Goal: Transaction & Acquisition: Obtain resource

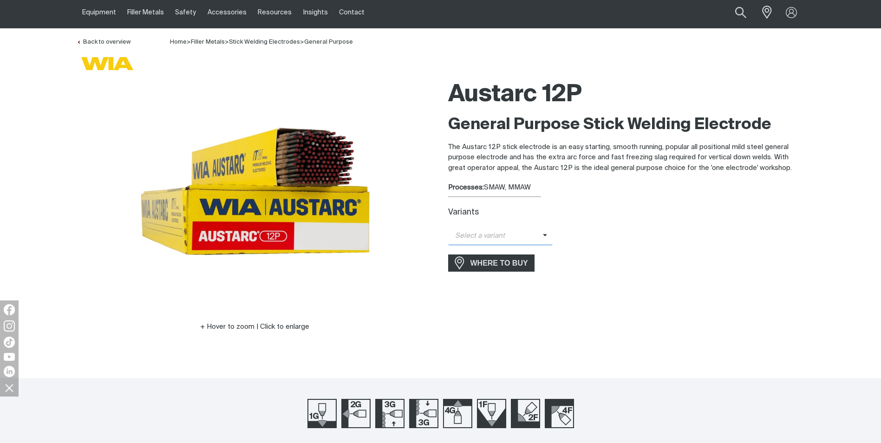
click at [527, 233] on span "Select a variant" at bounding box center [495, 236] width 95 height 11
click at [510, 266] on span "Austarc 12P - 3.2mm" at bounding box center [500, 266] width 105 height 14
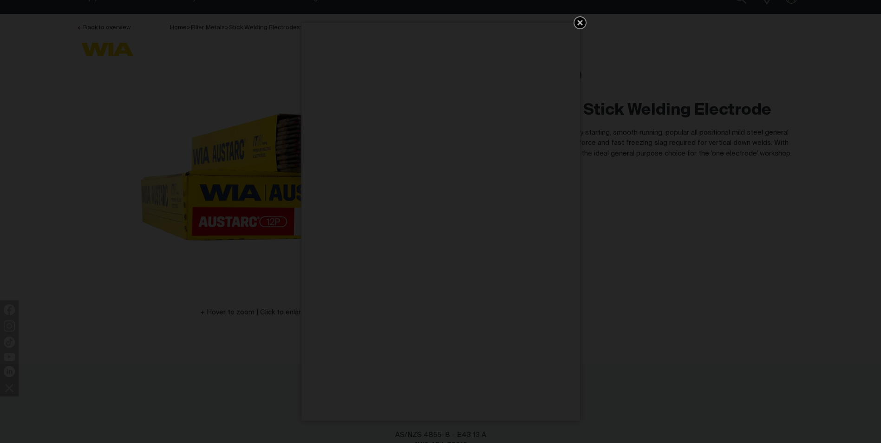
scroll to position [62, 0]
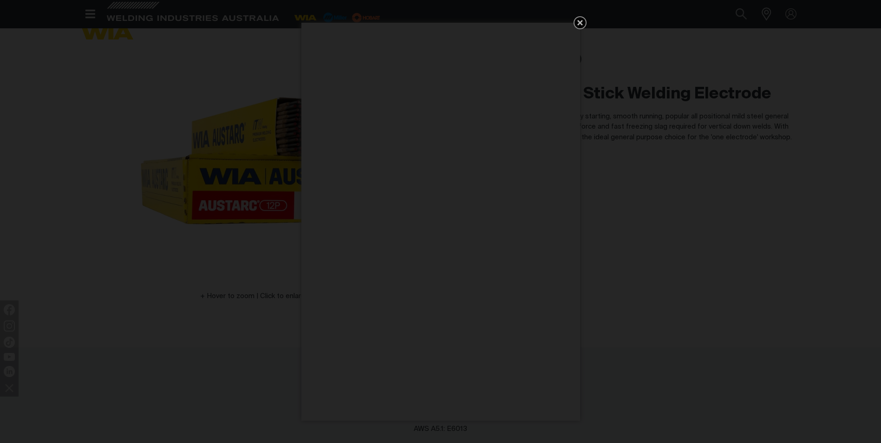
click at [579, 23] on icon "Get 5 WIA Welding Guides Free!" at bounding box center [580, 23] width 6 height 6
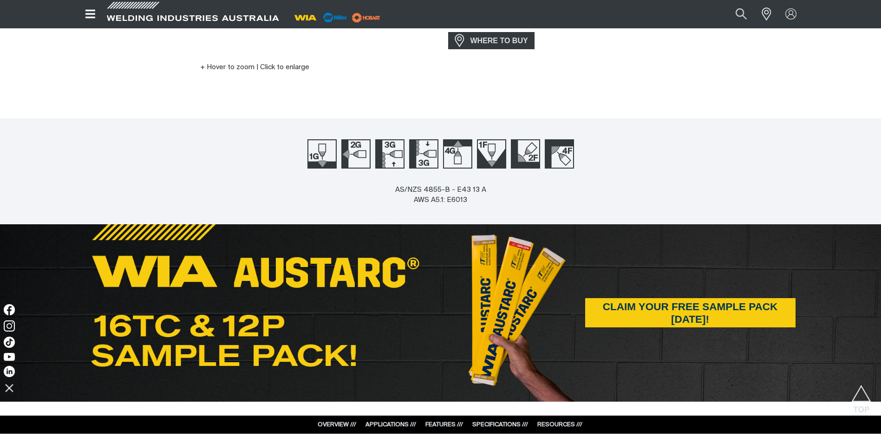
scroll to position [294, 0]
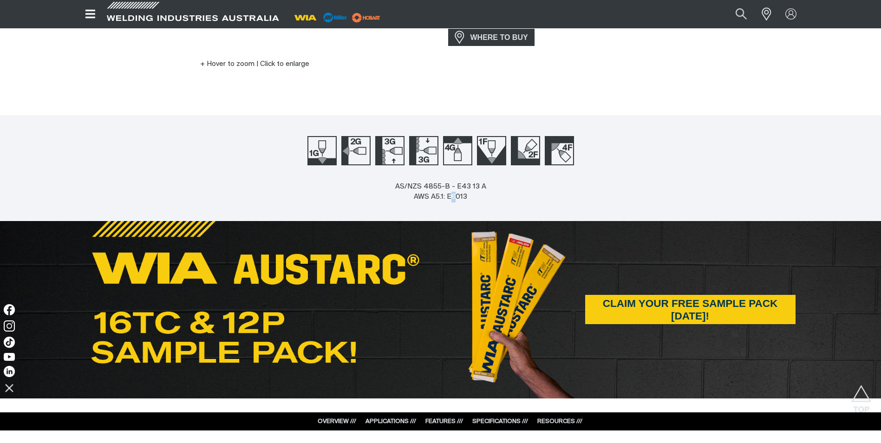
click at [456, 195] on div "AS/NZS 4855-B - E43 13 A AWS A5.1: E6013" at bounding box center [440, 191] width 91 height 21
drag, startPoint x: 456, startPoint y: 195, endPoint x: 449, endPoint y: 197, distance: 7.1
click at [449, 197] on div "AS/NZS 4855-B - E43 13 A AWS A5.1: E6013" at bounding box center [440, 191] width 91 height 21
drag, startPoint x: 447, startPoint y: 197, endPoint x: 480, endPoint y: 197, distance: 33.0
click at [480, 197] on div "AS/NZS 4855-B - E43 13 A AWS A5.1: E6013" at bounding box center [440, 191] width 91 height 21
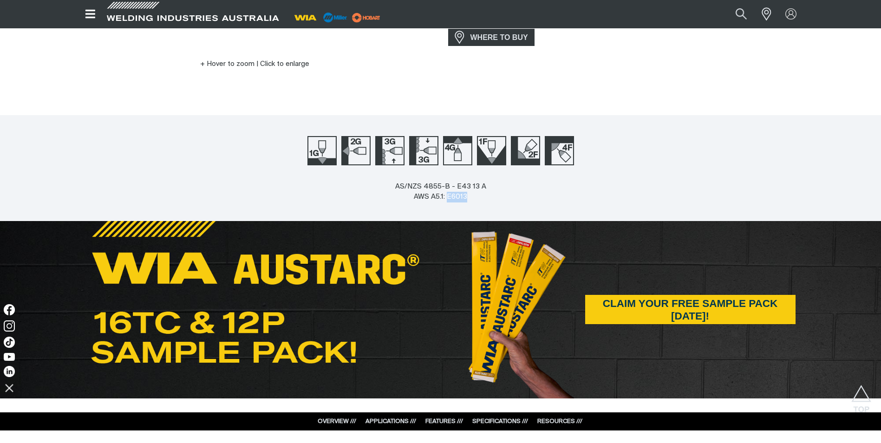
copy div "E6013"
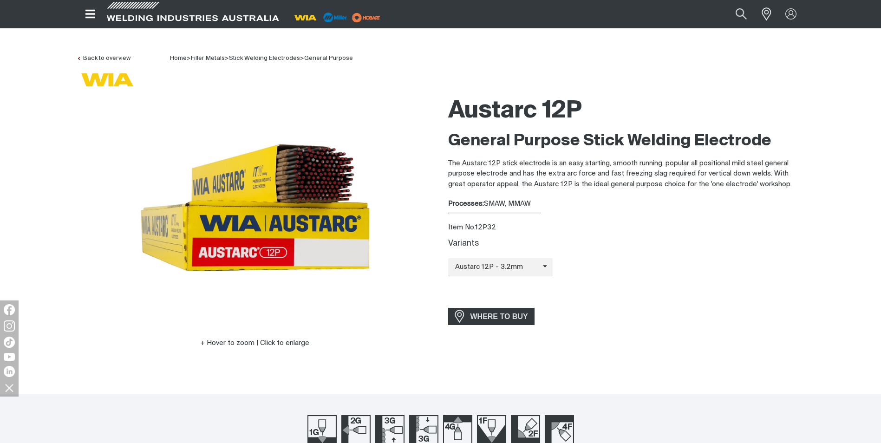
scroll to position [0, 0]
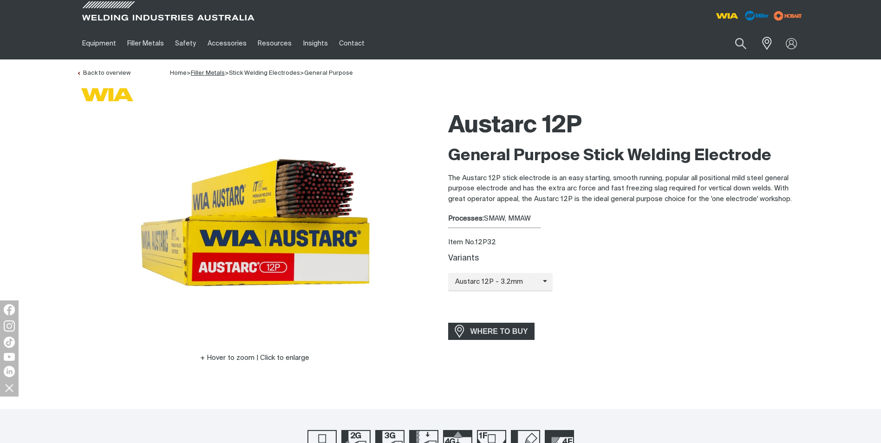
click at [207, 73] on link "Filler Metals" at bounding box center [208, 73] width 34 height 6
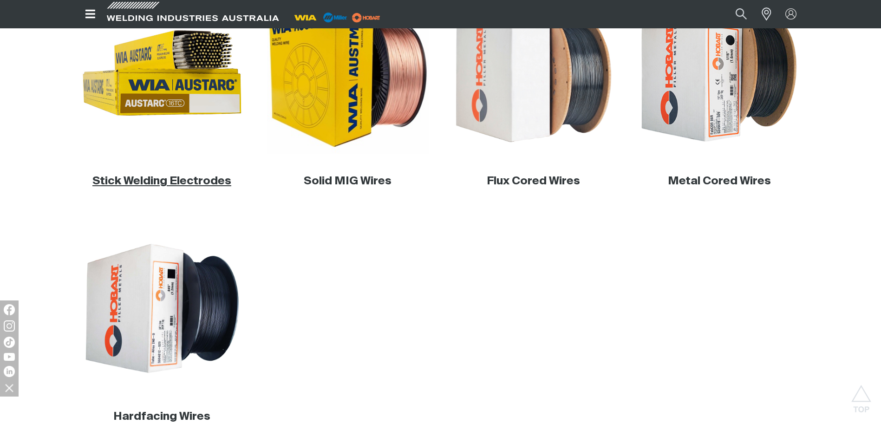
scroll to position [340, 0]
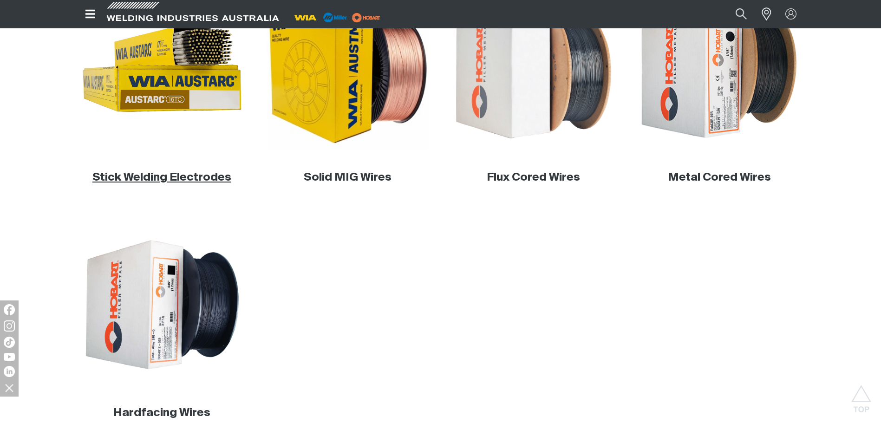
click at [199, 173] on link "Stick Welding Electrodes" at bounding box center [161, 177] width 139 height 11
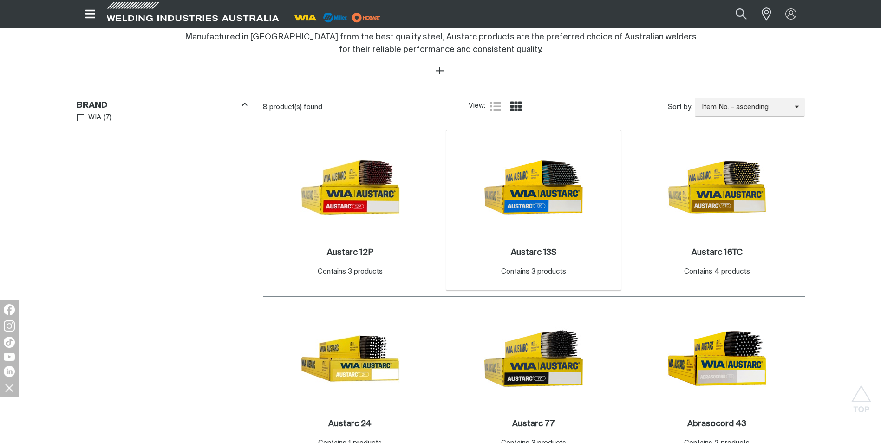
scroll to position [387, 0]
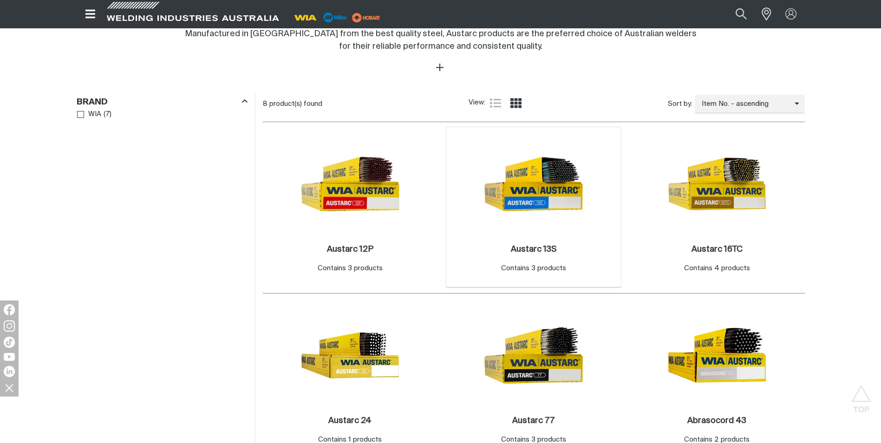
click at [512, 199] on img at bounding box center [533, 183] width 99 height 99
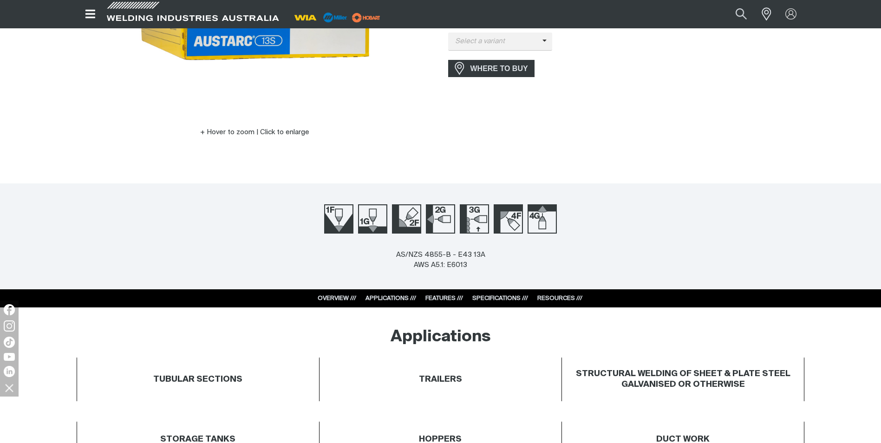
scroll to position [232, 0]
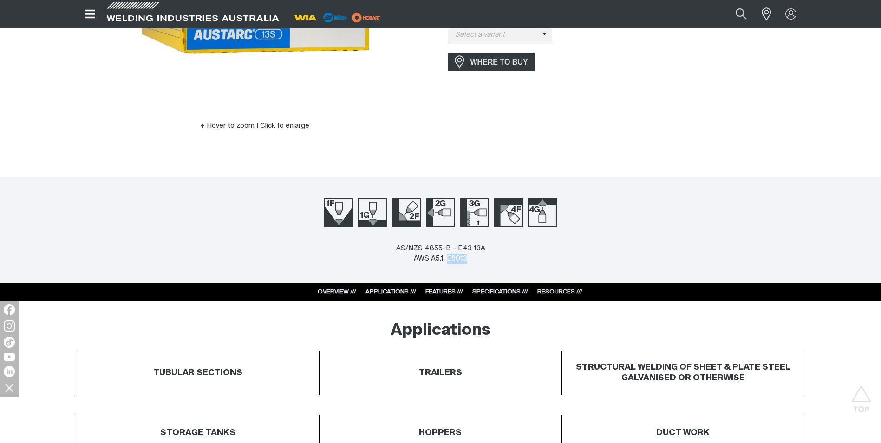
drag, startPoint x: 447, startPoint y: 259, endPoint x: 470, endPoint y: 260, distance: 22.8
click at [470, 260] on div "AS/NZS 4855-B - E43 13A AWS A5.1: E6013" at bounding box center [440, 253] width 89 height 21
copy div "E6013"
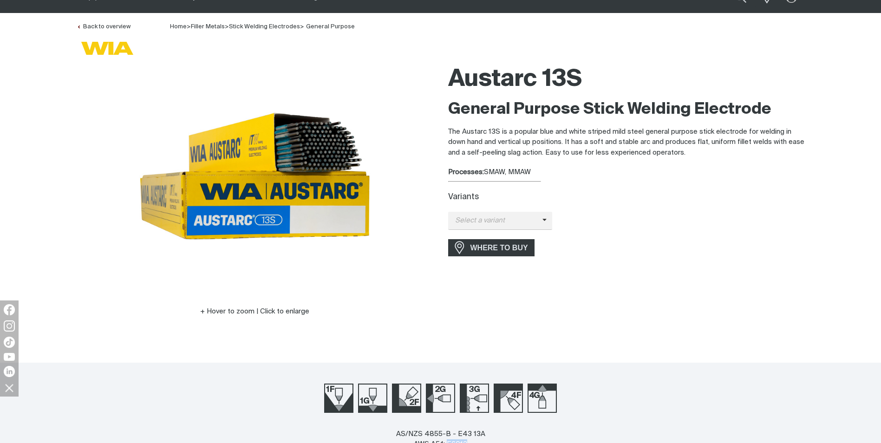
scroll to position [0, 0]
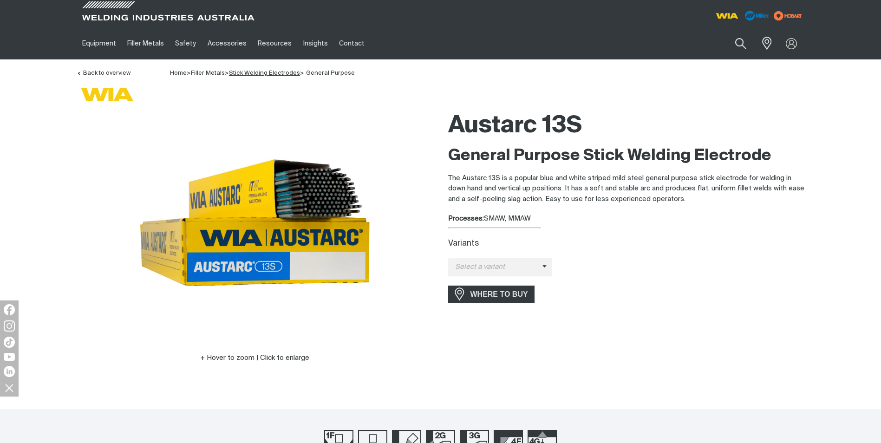
click at [279, 72] on link "Stick Welding Electrodes" at bounding box center [264, 73] width 71 height 6
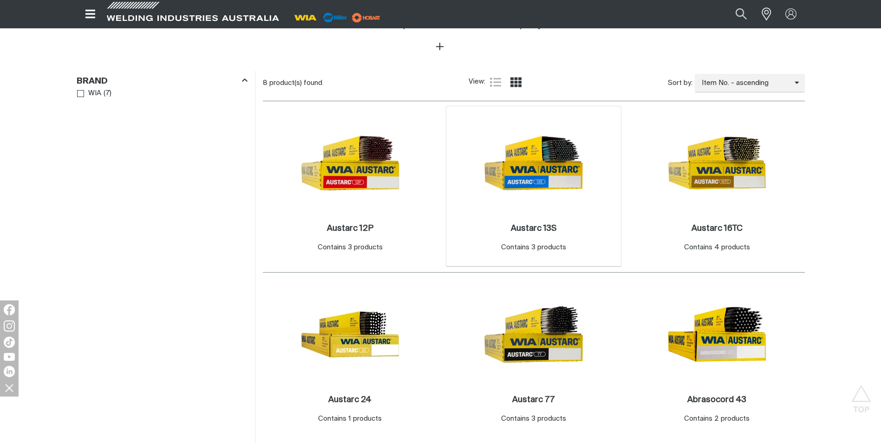
scroll to position [449, 0]
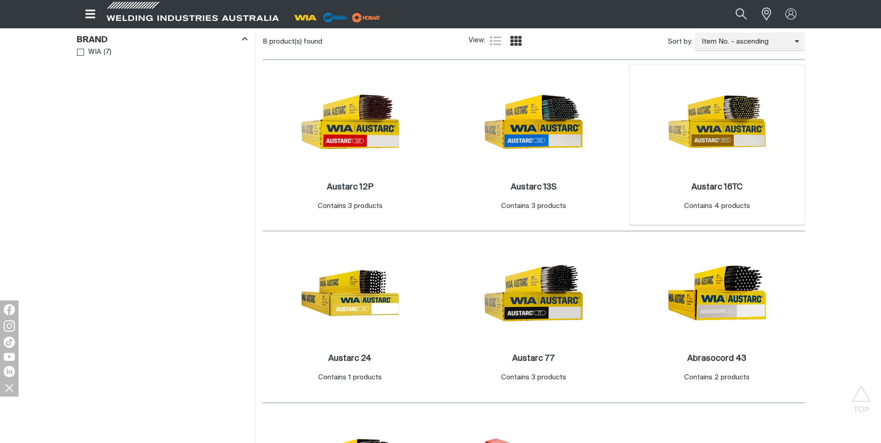
click at [747, 131] on img at bounding box center [716, 121] width 99 height 99
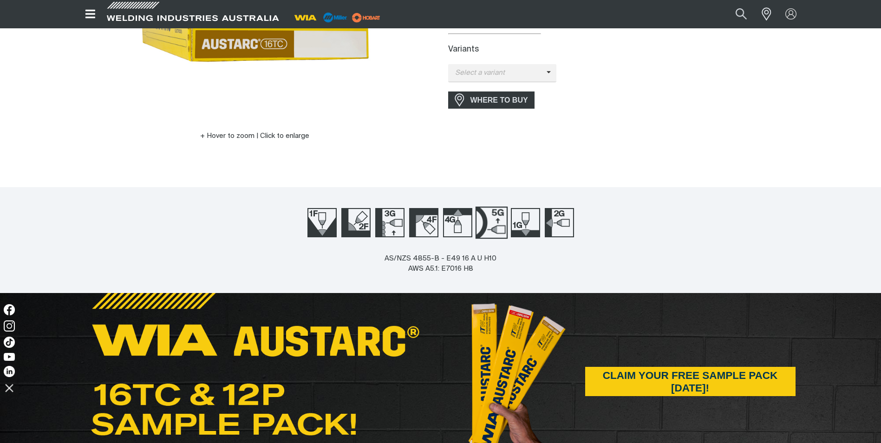
scroll to position [232, 0]
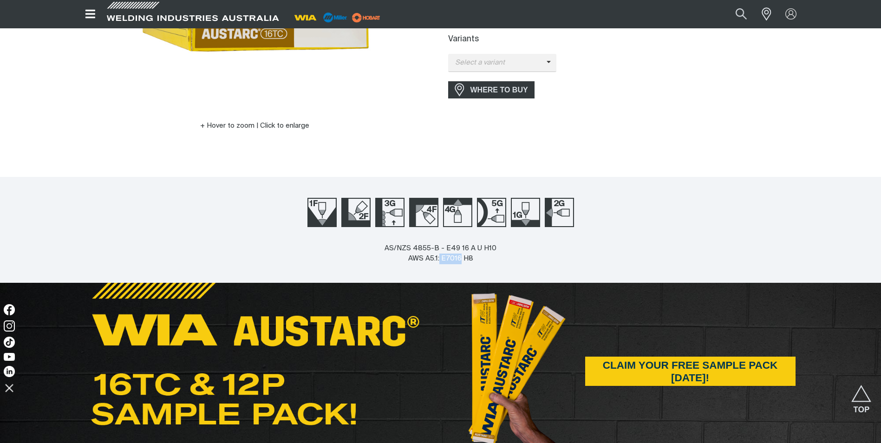
drag, startPoint x: 440, startPoint y: 260, endPoint x: 461, endPoint y: 265, distance: 21.4
click at [461, 265] on div "AS/NZS 4855-B - E49 16 A U H10 AWS A5.1: E7016 H8" at bounding box center [440, 262] width 881 height 39
copy div "E7016"
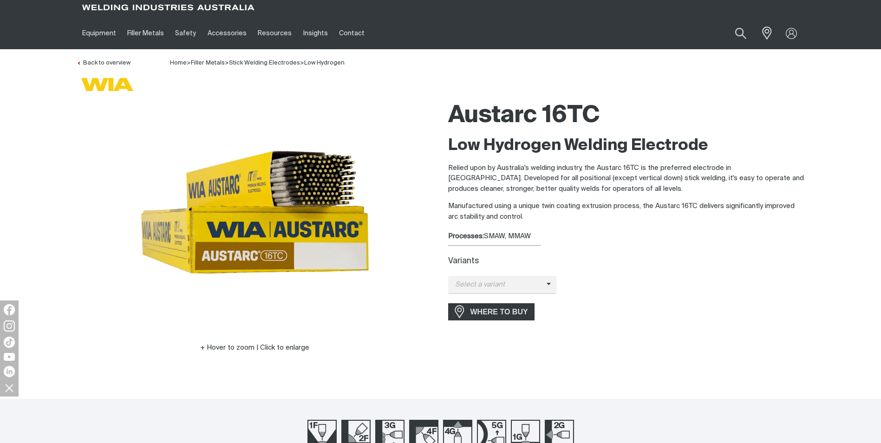
scroll to position [0, 0]
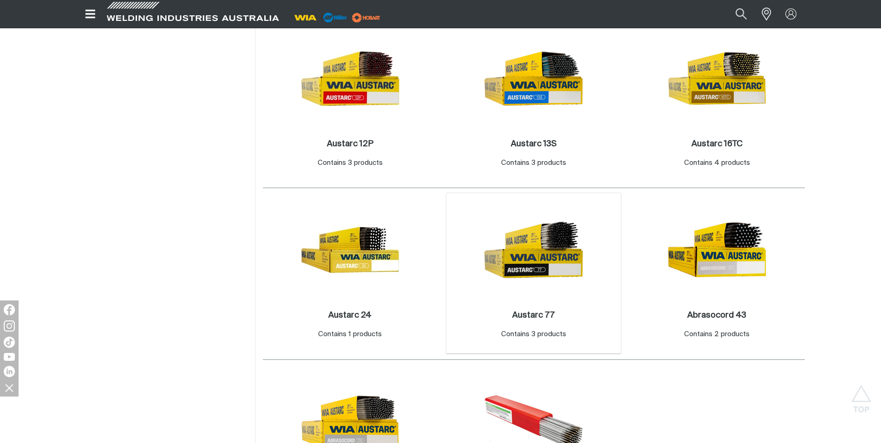
scroll to position [495, 0]
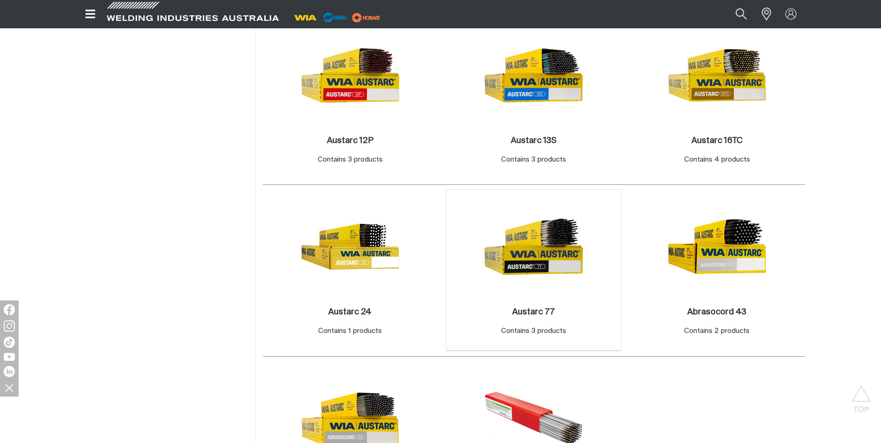
click at [528, 264] on img at bounding box center [533, 246] width 99 height 99
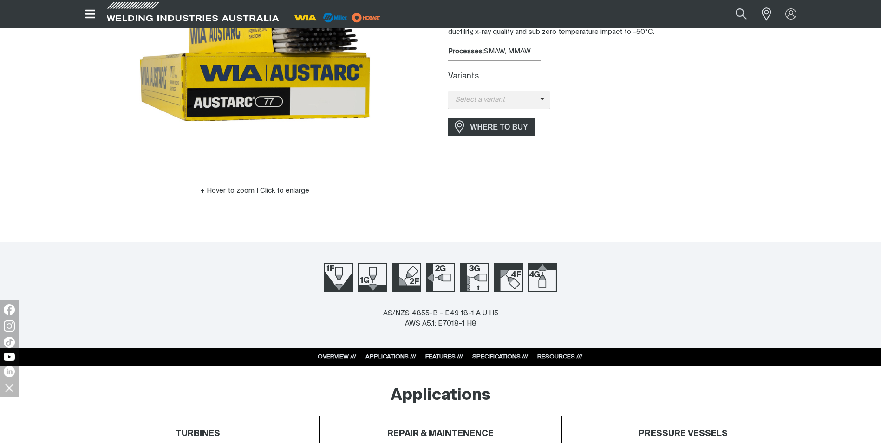
scroll to position [170, 0]
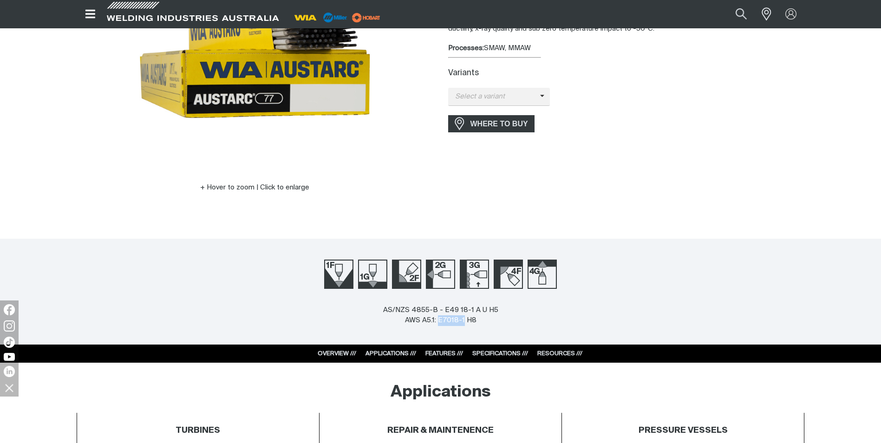
drag, startPoint x: 438, startPoint y: 320, endPoint x: 463, endPoint y: 322, distance: 25.2
click at [463, 322] on div "AS/NZS 4855-B - E49 18-1 A U H5 AWS A5.1: E7018-1 H8" at bounding box center [440, 315] width 115 height 21
copy div "E7018-1"
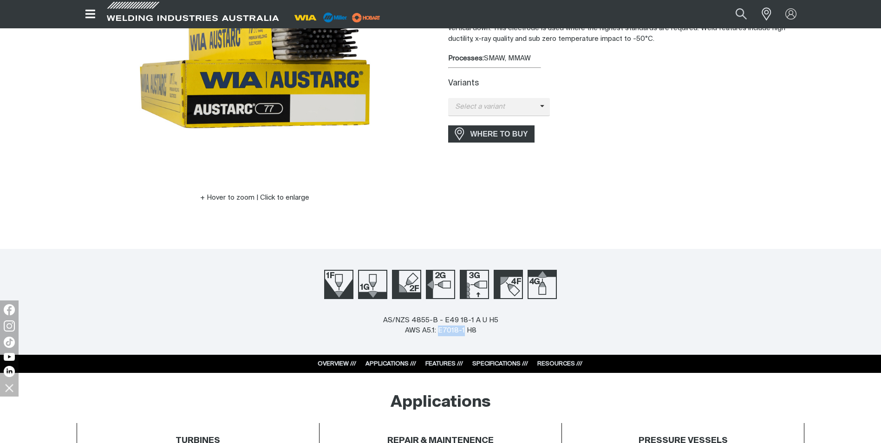
scroll to position [155, 0]
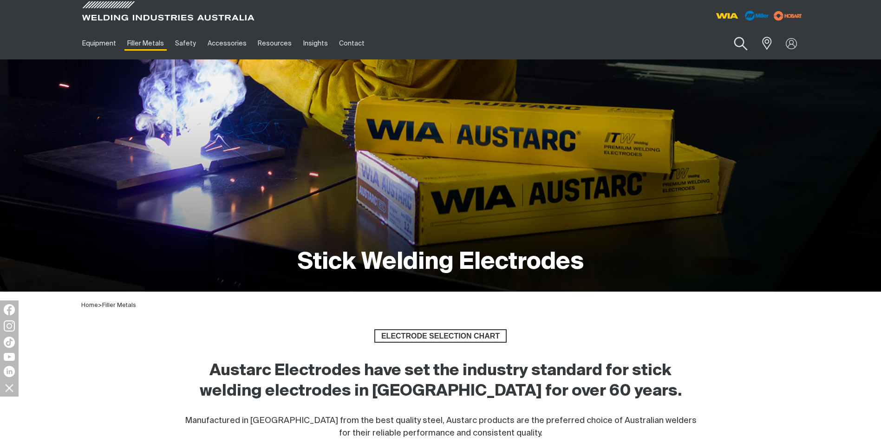
click at [747, 43] on button "Search products" at bounding box center [740, 44] width 38 height 26
click at [677, 45] on input "Search" at bounding box center [683, 43] width 143 height 21
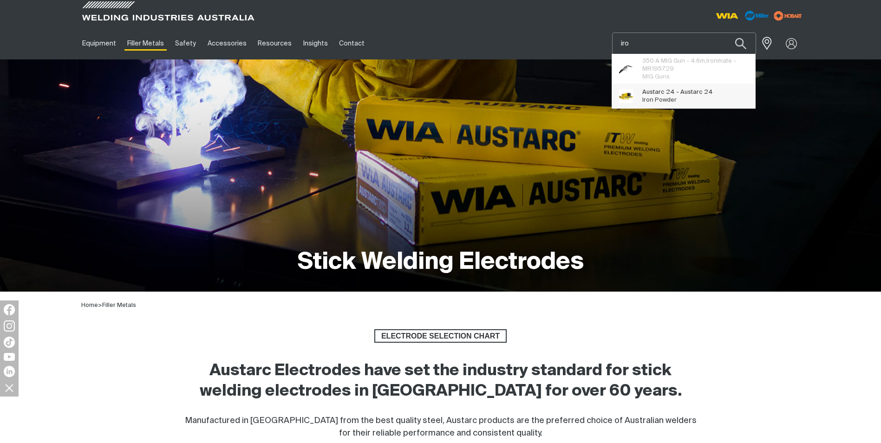
type input "iro"
click at [682, 92] on span "Austarc 24 - Austarc 24" at bounding box center [677, 92] width 71 height 8
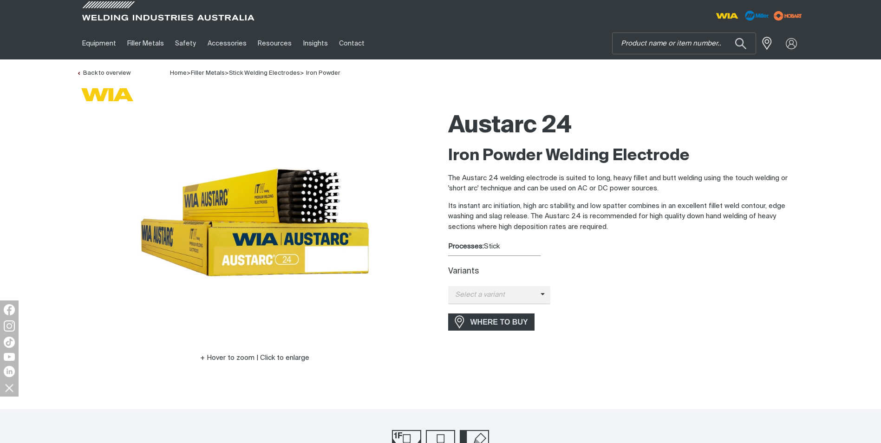
click at [520, 286] on div "Variants Select a variant Austarc 24 - 4.0mm" at bounding box center [626, 285] width 356 height 37
click at [519, 290] on span "Select a variant" at bounding box center [494, 295] width 92 height 11
click at [519, 305] on span "Austarc 24 - 4.0mm" at bounding box center [499, 311] width 103 height 14
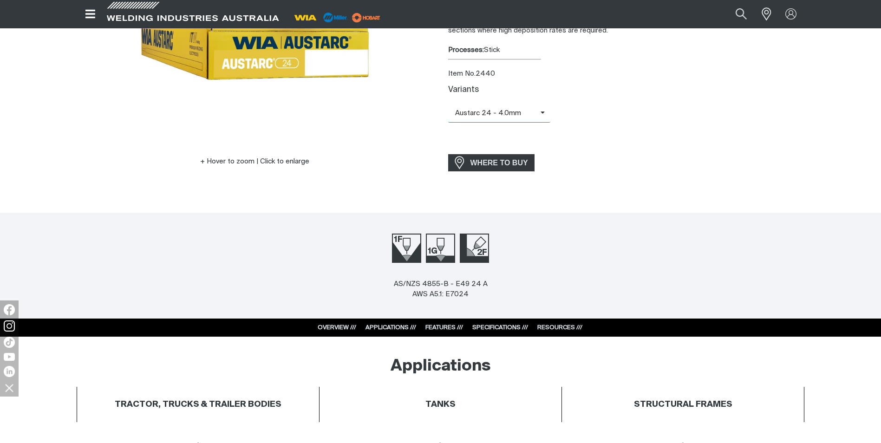
scroll to position [201, 0]
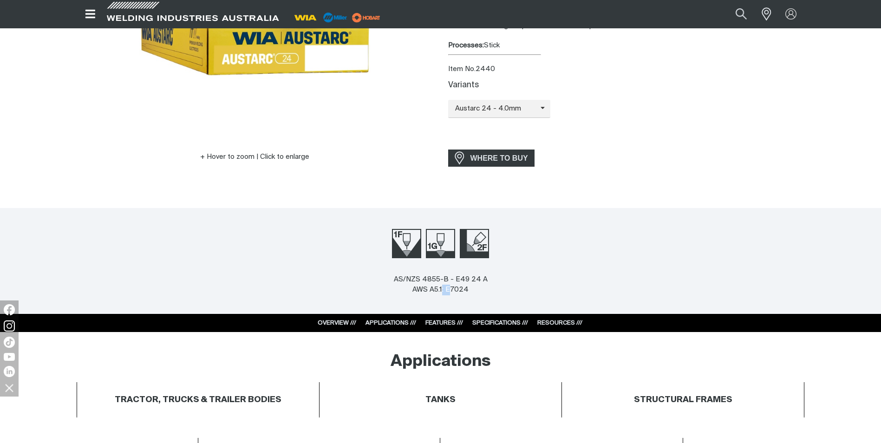
drag, startPoint x: 444, startPoint y: 289, endPoint x: 450, endPoint y: 290, distance: 6.5
click at [450, 290] on div "AS/NZS 4855-B - E49 24 A AWS A5.1: E7024" at bounding box center [441, 284] width 94 height 21
click at [452, 292] on div "AS/NZS 4855-B - E49 24 A AWS A5.1: E7024" at bounding box center [441, 284] width 94 height 21
drag, startPoint x: 447, startPoint y: 288, endPoint x: 468, endPoint y: 292, distance: 21.8
click at [468, 292] on div "AS/NZS 4855-B - E49 24 A AWS A5.1: E7024" at bounding box center [441, 284] width 94 height 21
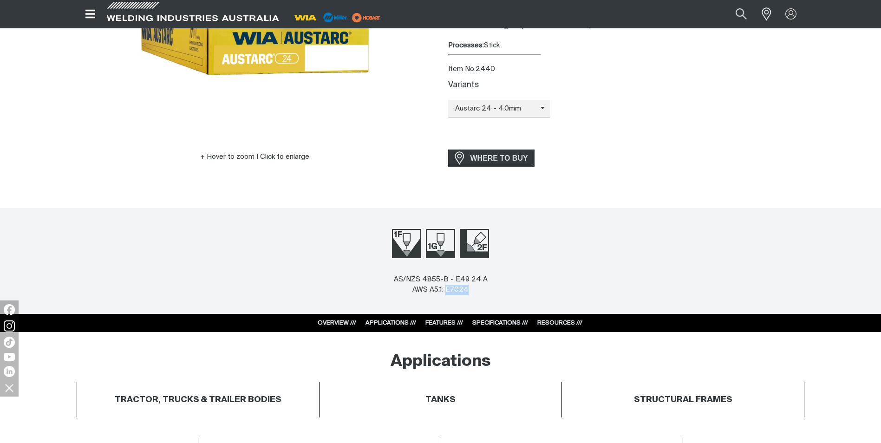
copy div "E7024"
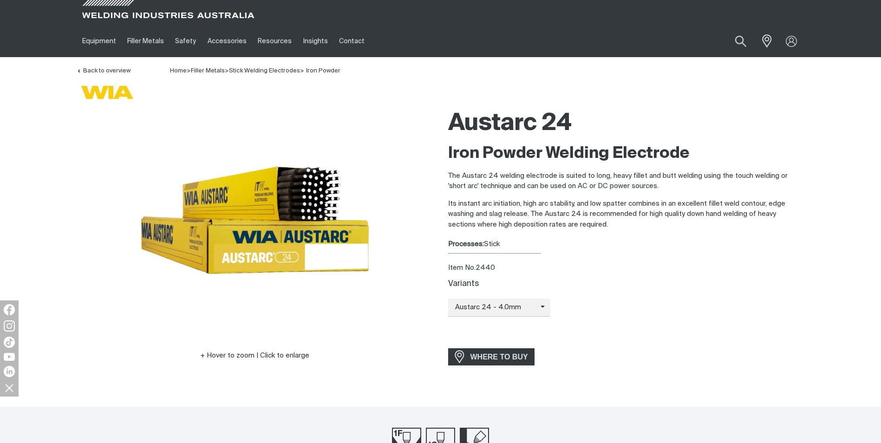
scroll to position [0, 0]
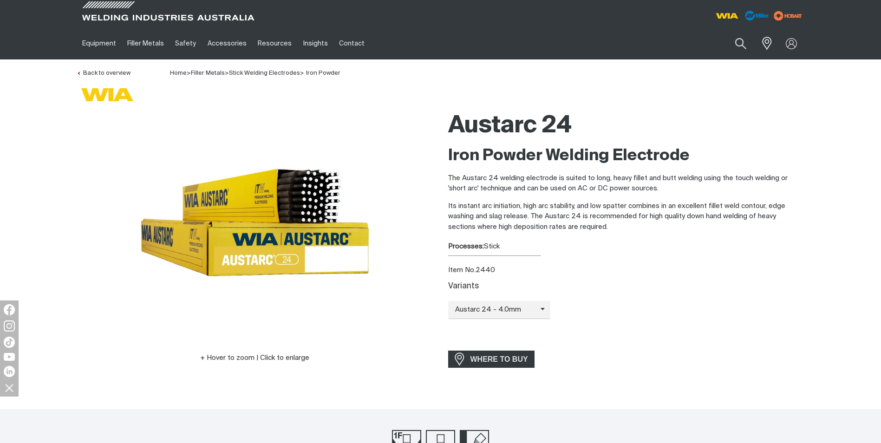
click at [181, 69] on div "Home > Filler Metals > Stick Welding Electrodes > Iron Powder" at bounding box center [255, 73] width 170 height 11
click at [181, 72] on link "Home" at bounding box center [178, 73] width 17 height 6
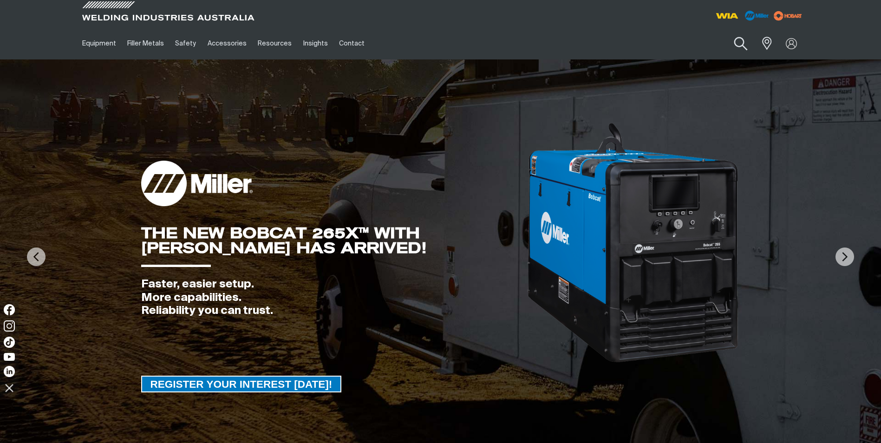
click at [736, 46] on button "Search products" at bounding box center [740, 44] width 38 height 26
click at [661, 47] on input "Search" at bounding box center [683, 43] width 143 height 21
click at [677, 41] on input "sc3-" at bounding box center [683, 43] width 143 height 21
type input "s"
type input "SC309M026TT"
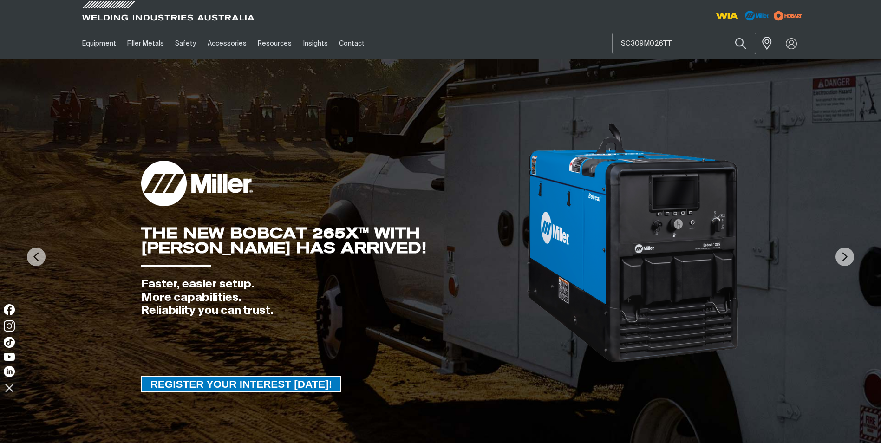
click at [725, 32] on button "Search products" at bounding box center [741, 43] width 32 height 22
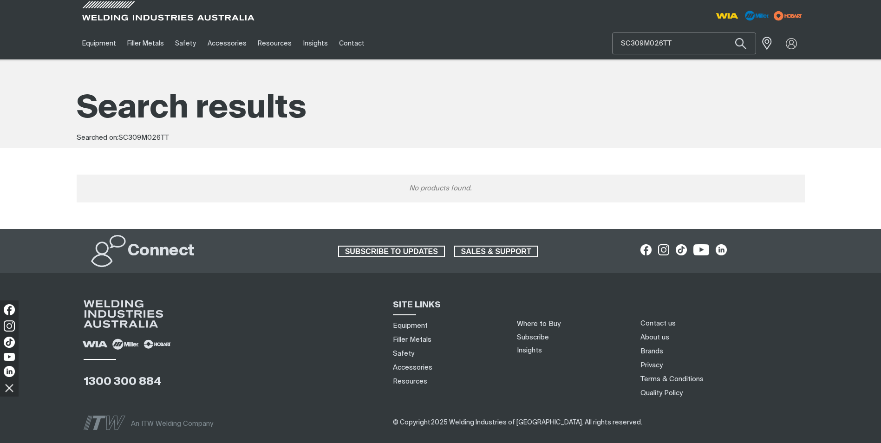
drag, startPoint x: 687, startPoint y: 38, endPoint x: 550, endPoint y: 37, distance: 136.5
click at [553, 38] on div "Equipment Stick Welders TIG Welders MIG Welders Multi-Process Welders Engine Dr…" at bounding box center [441, 43] width 728 height 32
type input "STAINCORD"
click at [725, 32] on button "Search products" at bounding box center [741, 43] width 32 height 22
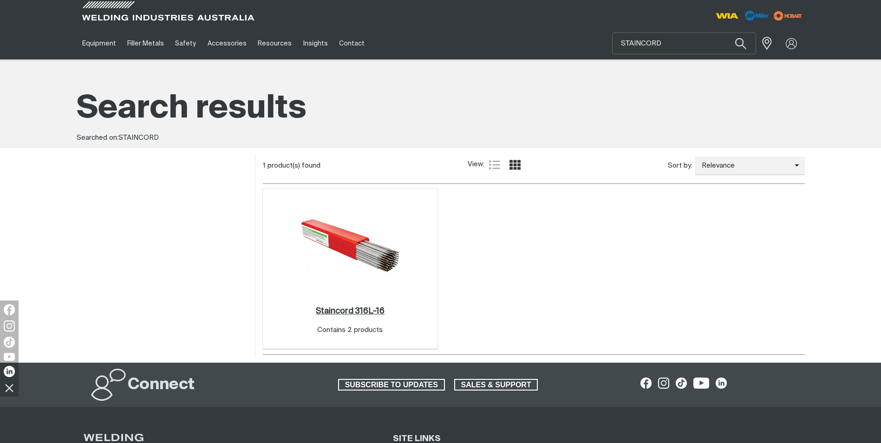
click at [370, 308] on h2 "Staincord 316L-16 ." at bounding box center [350, 311] width 69 height 8
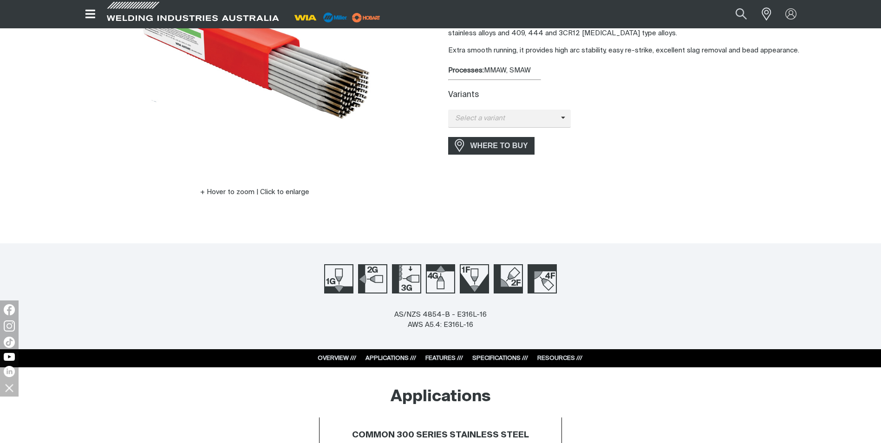
scroll to position [170, 0]
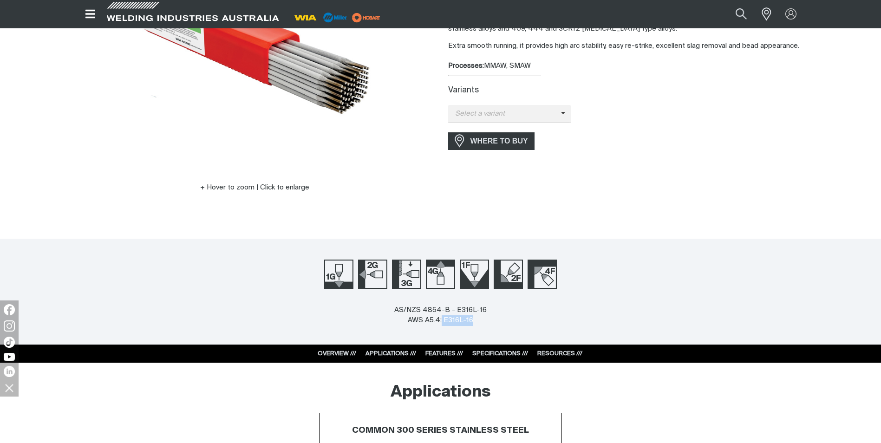
drag, startPoint x: 442, startPoint y: 319, endPoint x: 473, endPoint y: 320, distance: 31.6
click at [473, 320] on div "AS/NZS 4854-B - E316L-16 AWS A5.4: E316L-16" at bounding box center [440, 315] width 92 height 21
copy div "E316L-16"
click at [313, 309] on div "AS/NZS 4854-B - E316L-16 AWS A5.4: E316L-16" at bounding box center [440, 324] width 881 height 39
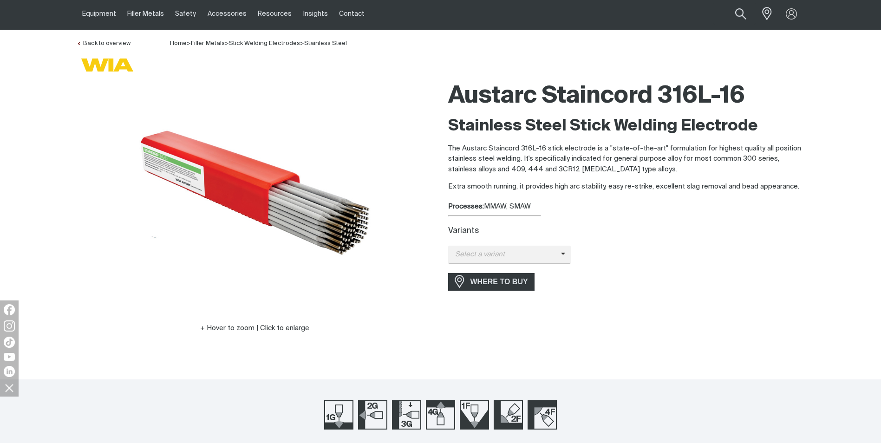
scroll to position [0, 0]
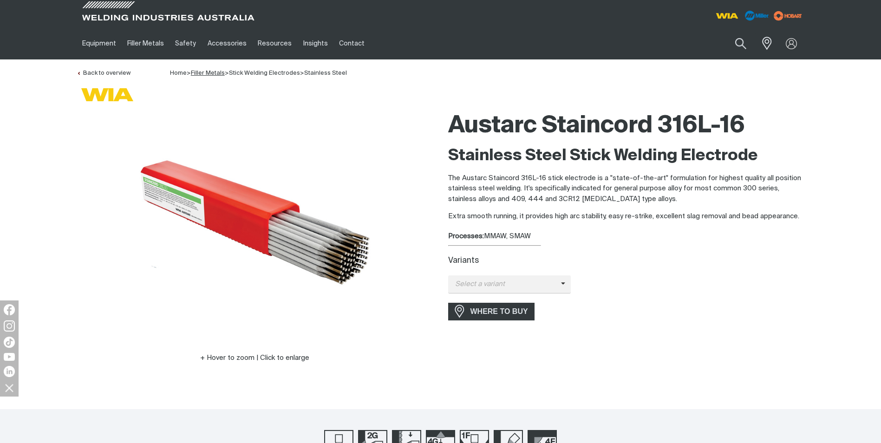
click at [218, 72] on link "Filler Metals" at bounding box center [208, 73] width 34 height 6
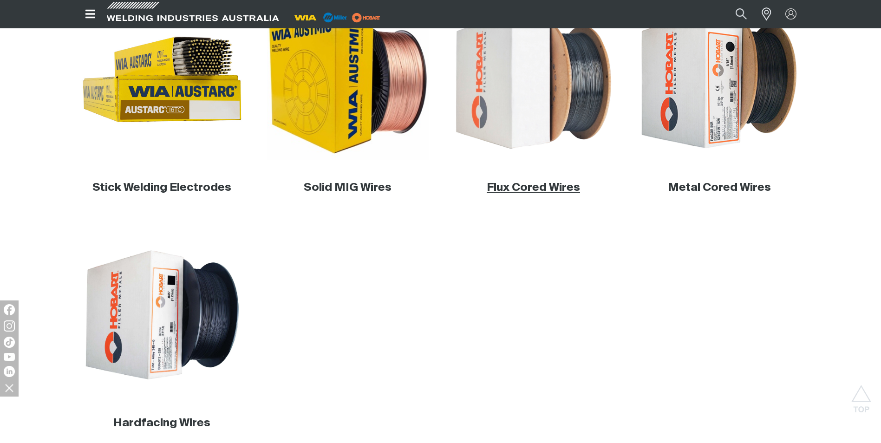
scroll to position [325, 0]
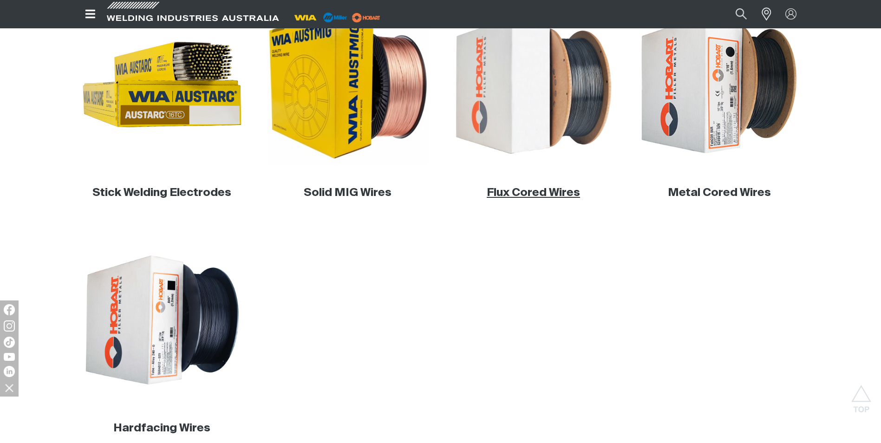
click at [509, 196] on link "Flux Cored Wires" at bounding box center [532, 192] width 93 height 11
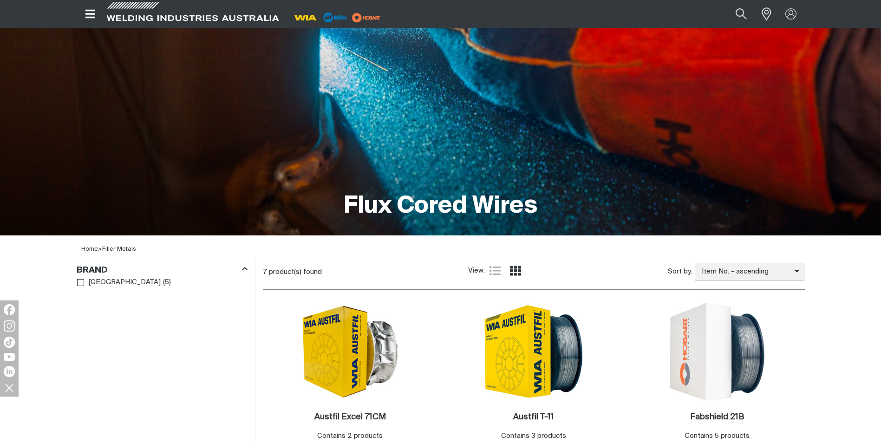
scroll to position [51, 0]
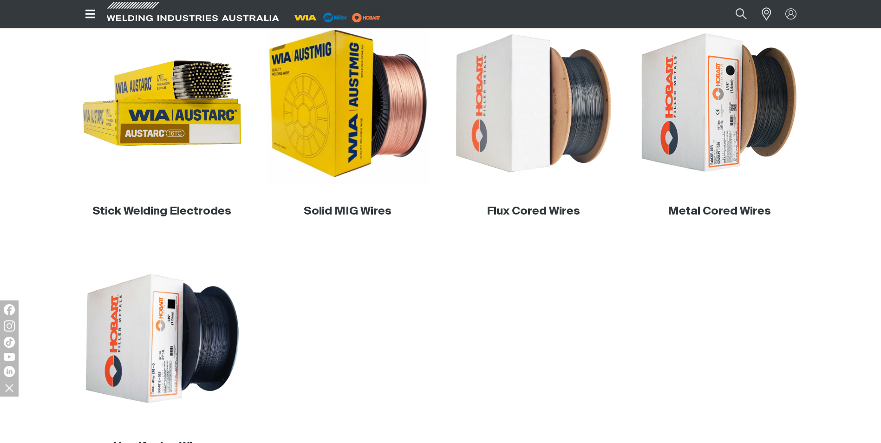
scroll to position [325, 0]
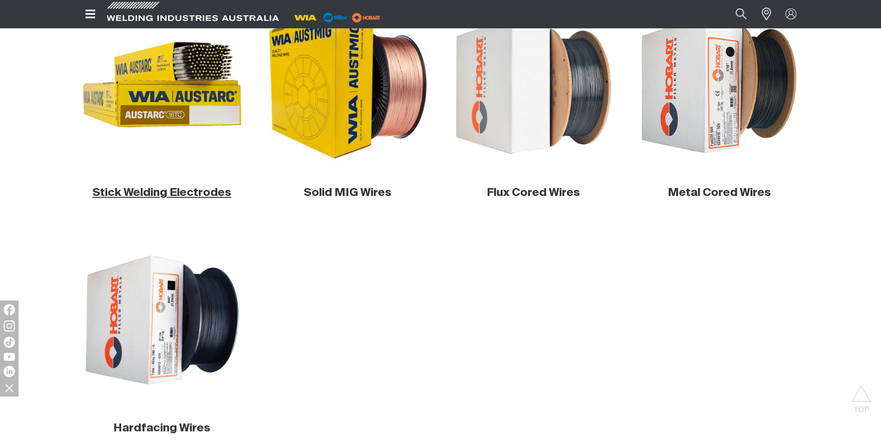
click at [201, 198] on link "Stick Welding Electrodes" at bounding box center [161, 192] width 139 height 11
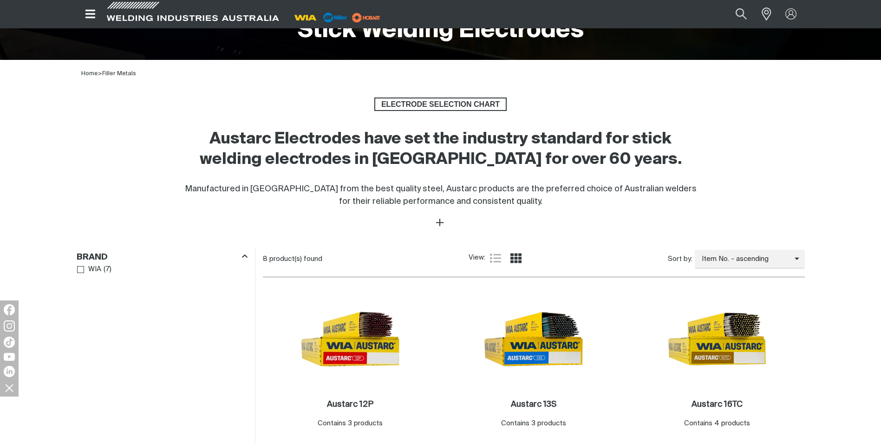
scroll to position [263, 0]
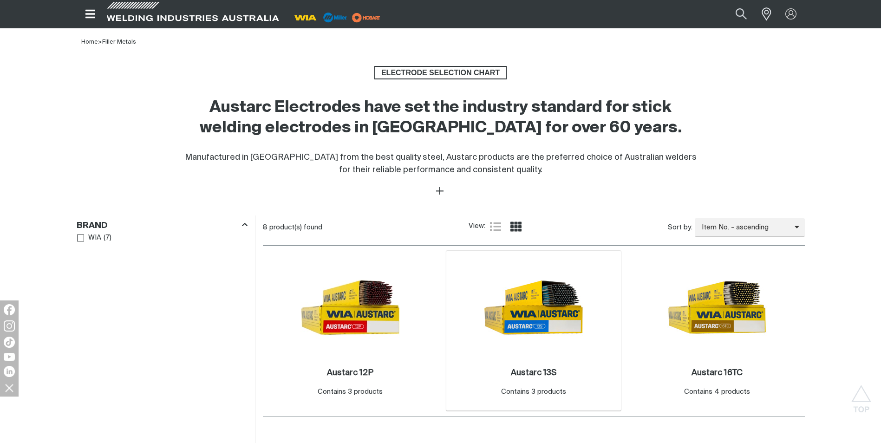
click at [538, 300] on img at bounding box center [533, 307] width 99 height 99
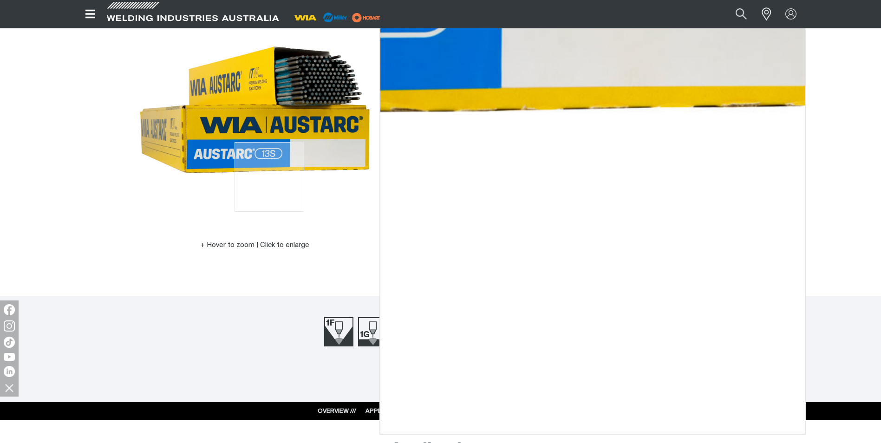
scroll to position [108, 0]
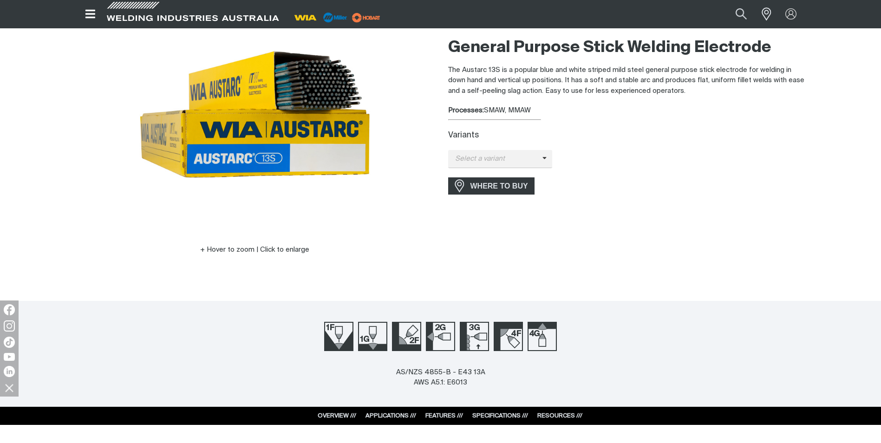
click at [11, 1] on div at bounding box center [341, 0] width 881 height 1
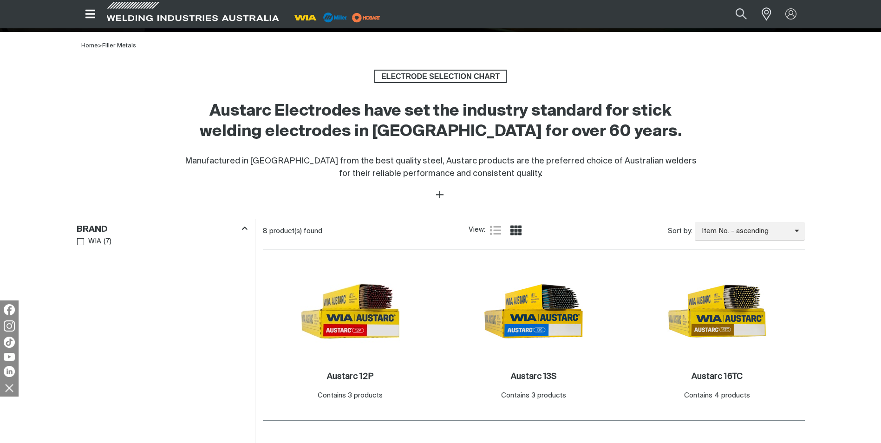
scroll to position [279, 0]
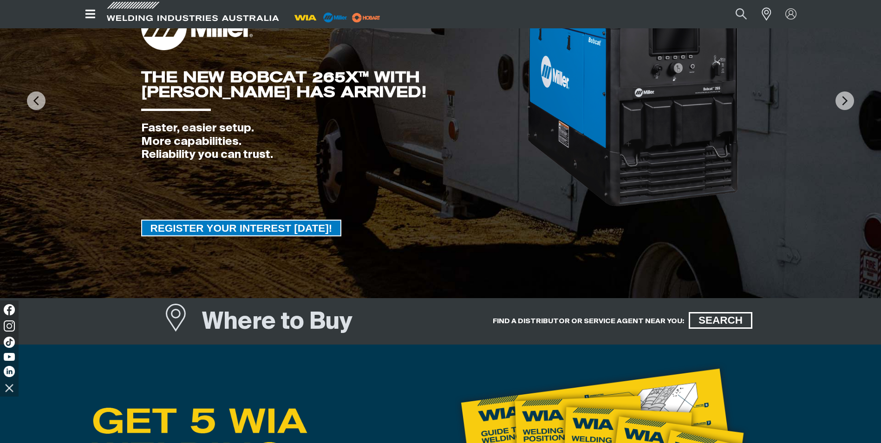
scroll to position [155, 0]
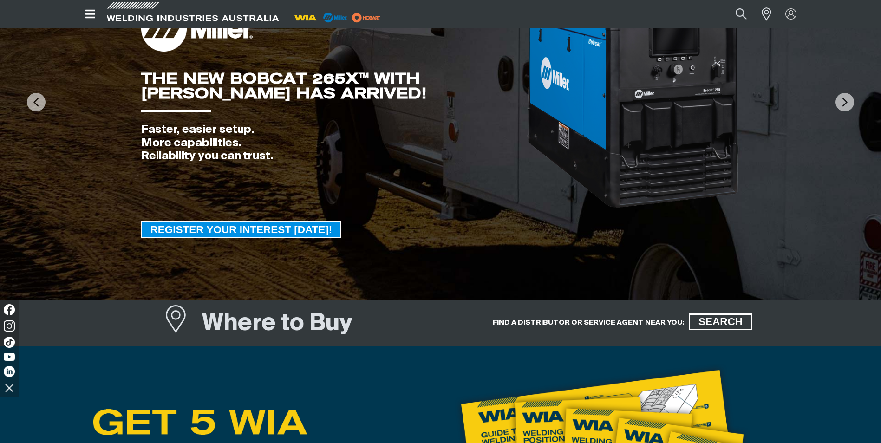
click at [293, 225] on span "REGISTER YOUR INTEREST [DATE]!" at bounding box center [241, 229] width 199 height 17
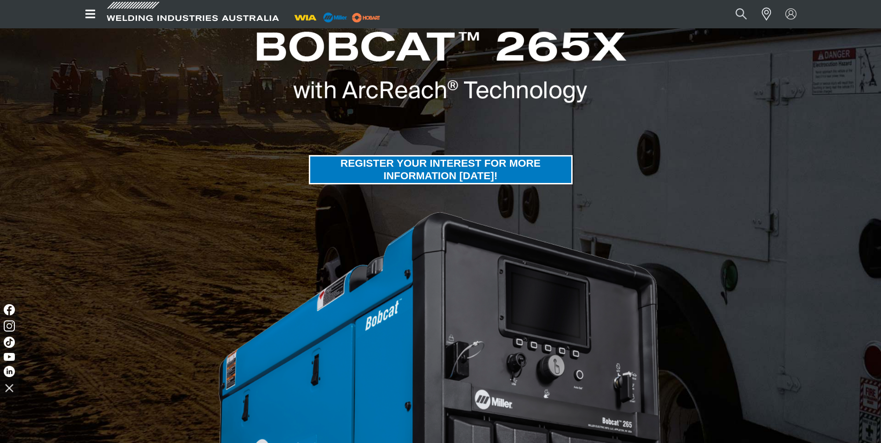
scroll to position [248, 0]
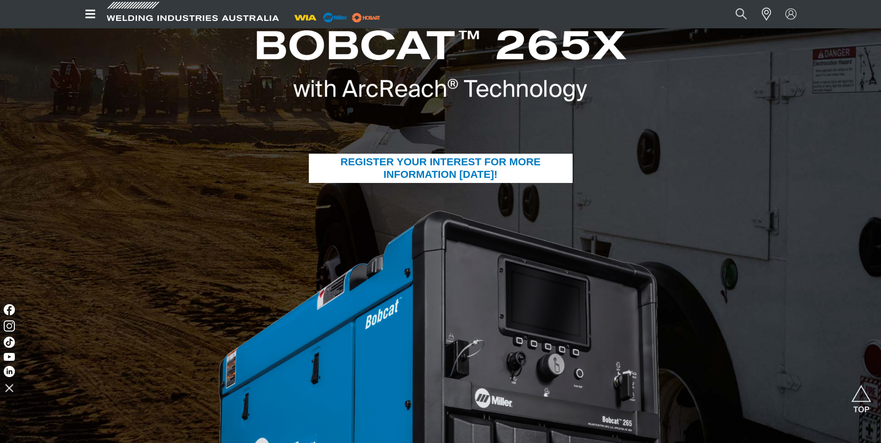
click at [474, 162] on span "REGISTER YOUR INTEREST FOR MORE INFORMATION TODAY!" at bounding box center [440, 168] width 261 height 29
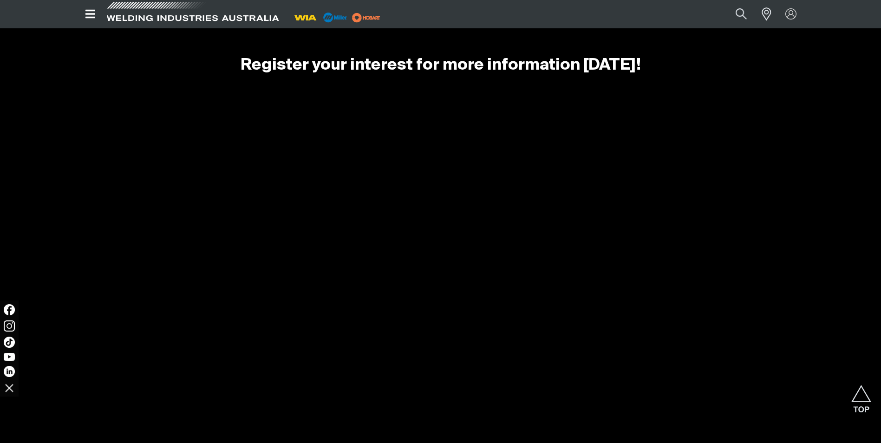
click at [149, 12] on span at bounding box center [192, 13] width 176 height 27
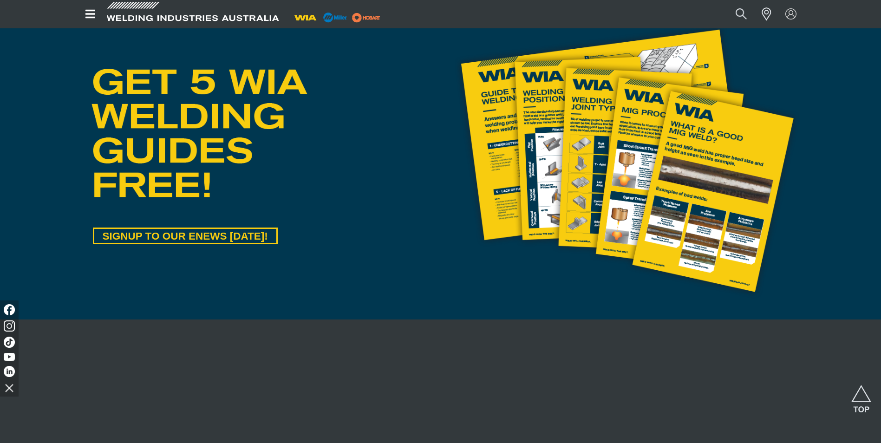
scroll to position [495, 0]
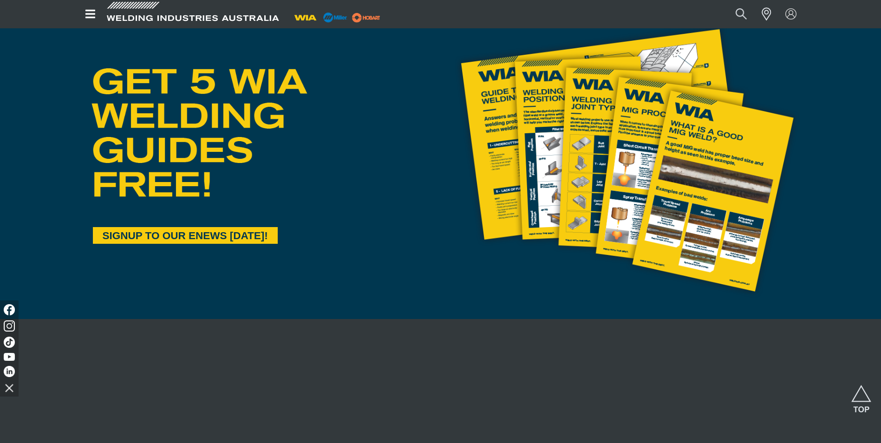
click at [253, 237] on span "SIGNUP TO OUR ENEWS [DATE]!" at bounding box center [185, 235] width 182 height 17
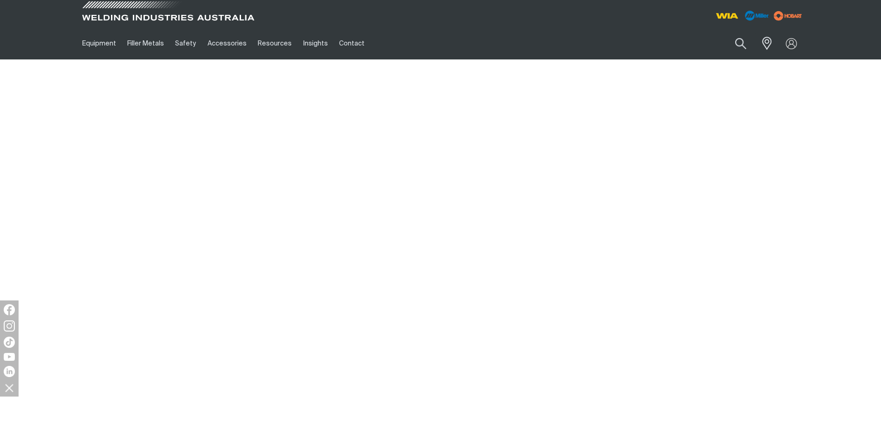
click at [98, 22] on span at bounding box center [168, 13] width 176 height 27
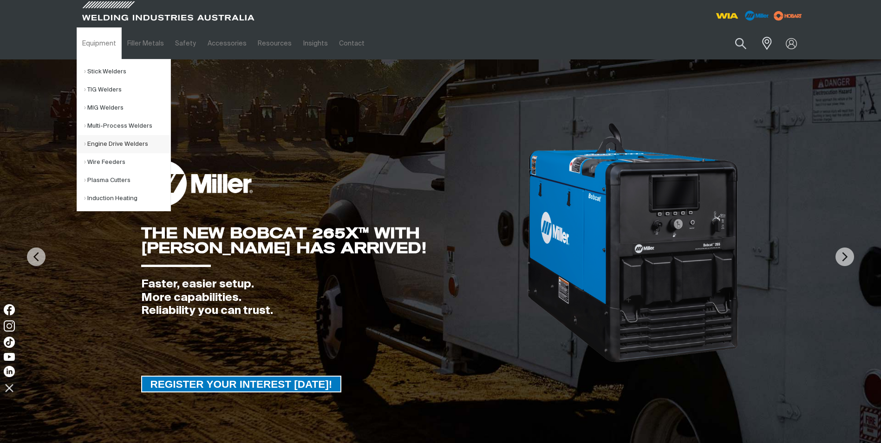
click at [136, 143] on link "Engine Drive Welders" at bounding box center [127, 144] width 86 height 18
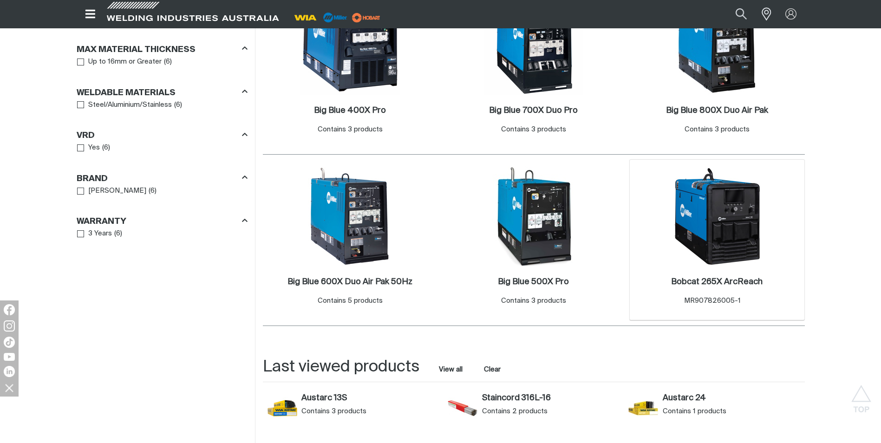
scroll to position [557, 0]
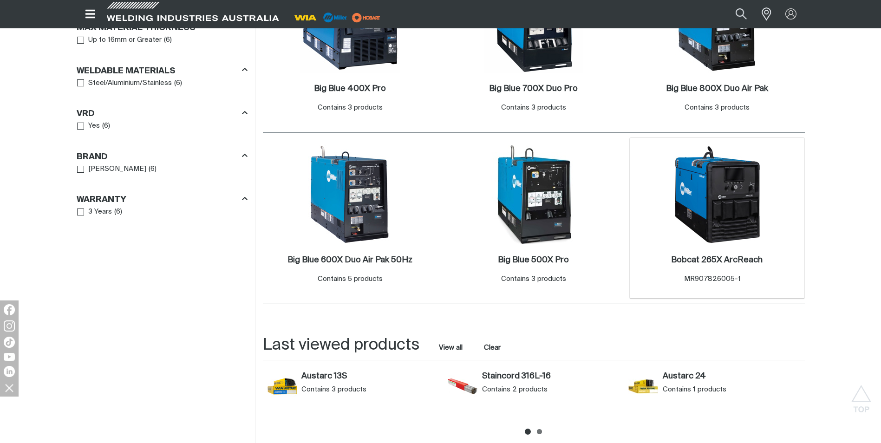
click at [727, 220] on img at bounding box center [716, 194] width 99 height 99
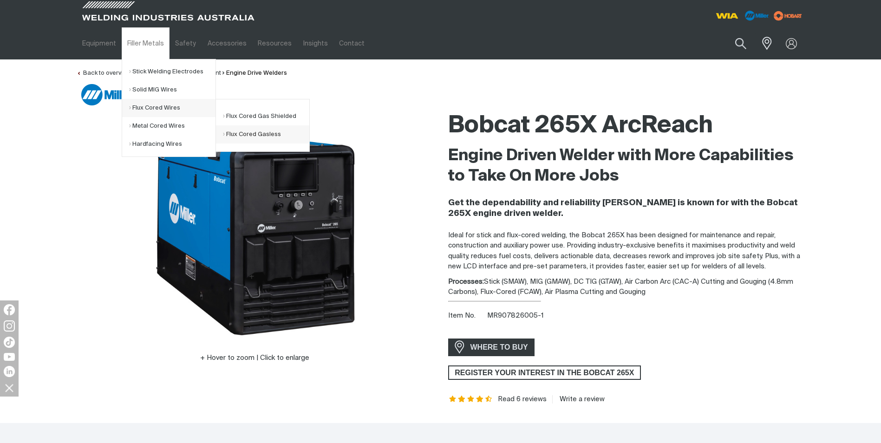
click at [262, 131] on link "Flux Cored Gasless" at bounding box center [266, 134] width 86 height 18
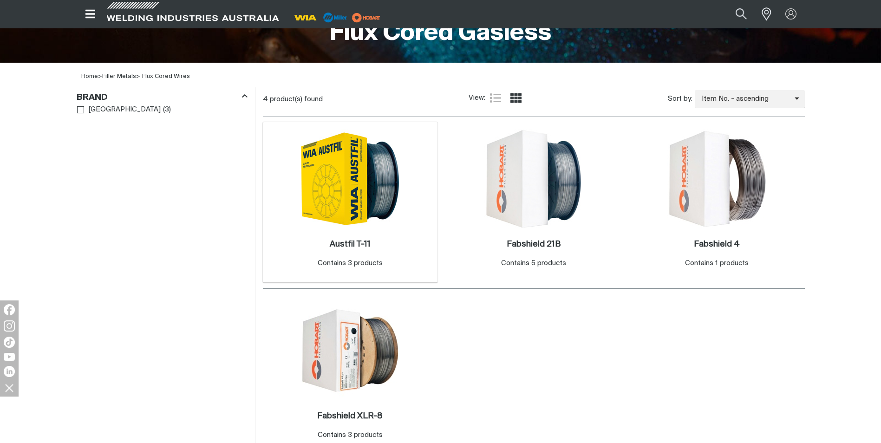
scroll to position [232, 0]
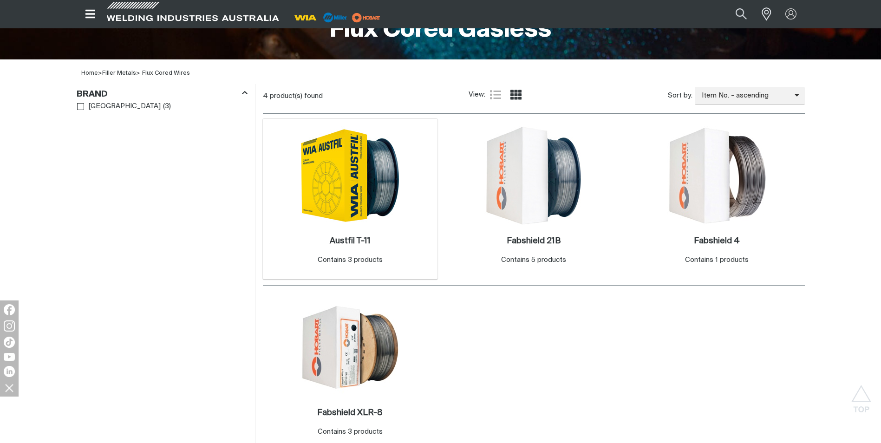
click at [360, 194] on img at bounding box center [349, 175] width 99 height 99
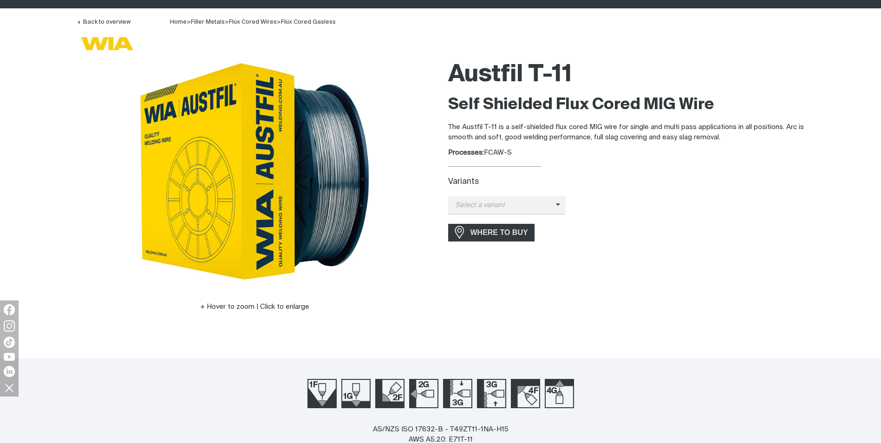
scroll to position [62, 0]
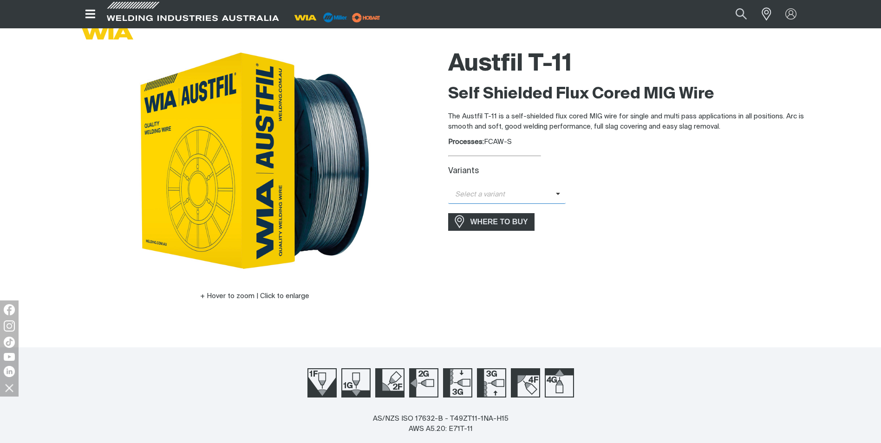
click at [505, 201] on span "Select a variant" at bounding box center [507, 195] width 118 height 18
click at [524, 226] on span "Austfil T-11 - 0.9mm (5kg)" at bounding box center [507, 225] width 118 height 14
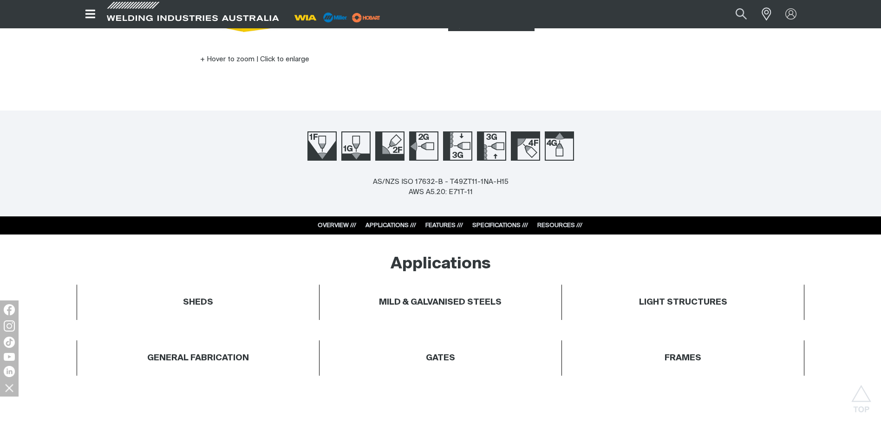
scroll to position [310, 0]
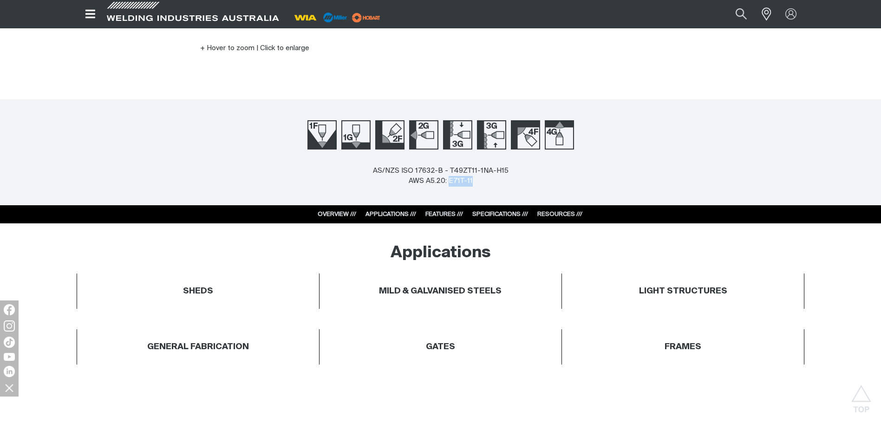
drag, startPoint x: 450, startPoint y: 179, endPoint x: 490, endPoint y: 181, distance: 40.0
click at [488, 181] on div "AS/NZS ISO 17632-B - T49ZT11-1NA-H15 AWS A5.20: E71T-11" at bounding box center [441, 176] width 136 height 21
drag, startPoint x: 490, startPoint y: 181, endPoint x: 518, endPoint y: 181, distance: 27.9
click at [518, 181] on div "AS/NZS ISO 17632-B - T49ZT11-1NA-H15 AWS A5.20: E71T-11" at bounding box center [440, 185] width 881 height 39
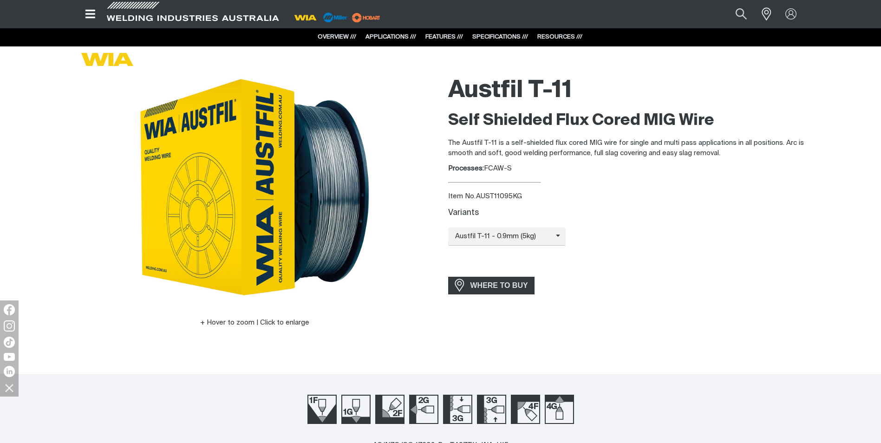
scroll to position [0, 0]
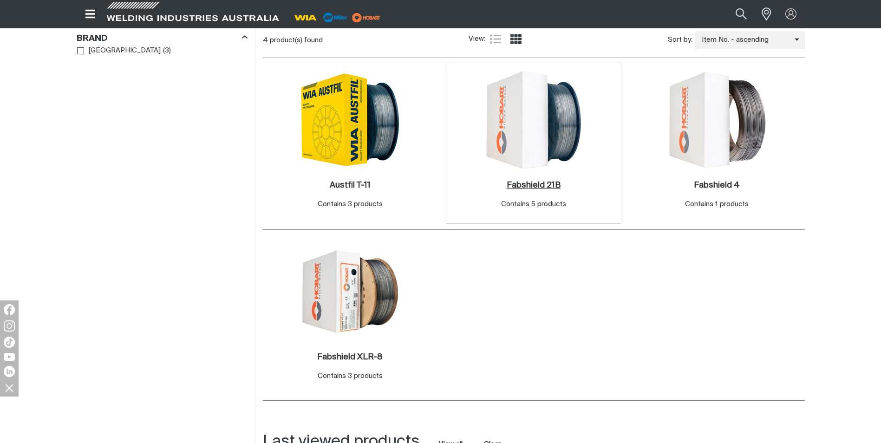
scroll to position [289, 0]
click at [537, 181] on h2 "Fabshield 21B ." at bounding box center [533, 184] width 54 height 8
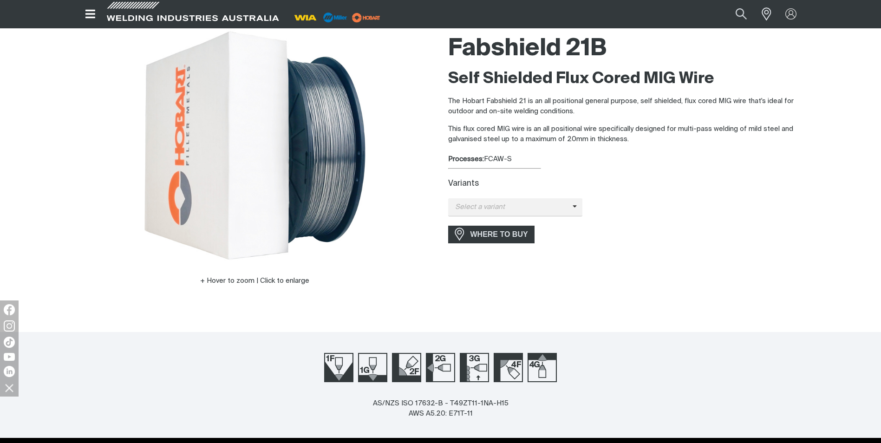
scroll to position [78, 0]
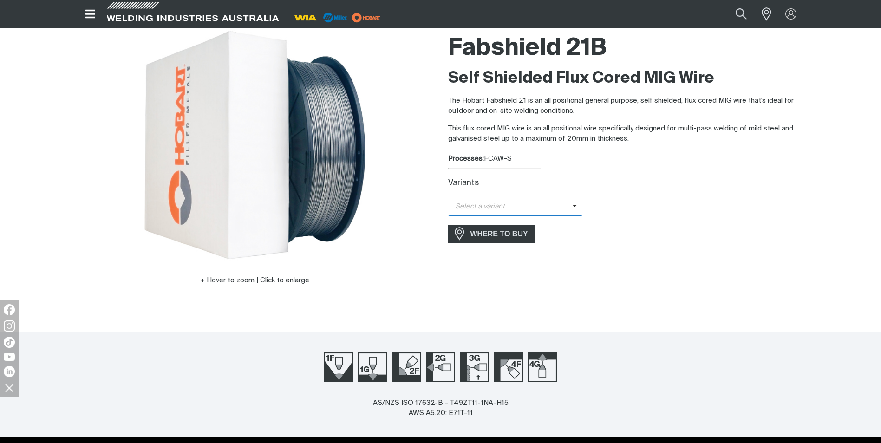
click at [544, 200] on span "Select a variant" at bounding box center [515, 207] width 135 height 18
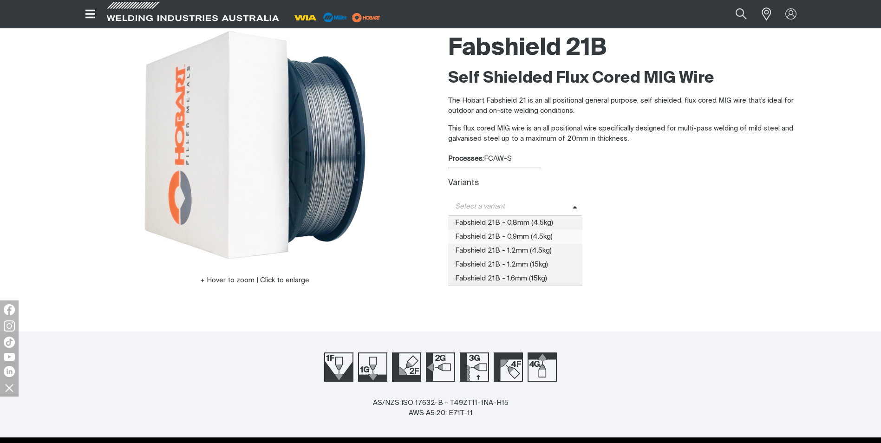
click at [542, 234] on span "Fabshield 21B - 0.9mm (4.5kg)" at bounding box center [515, 237] width 135 height 14
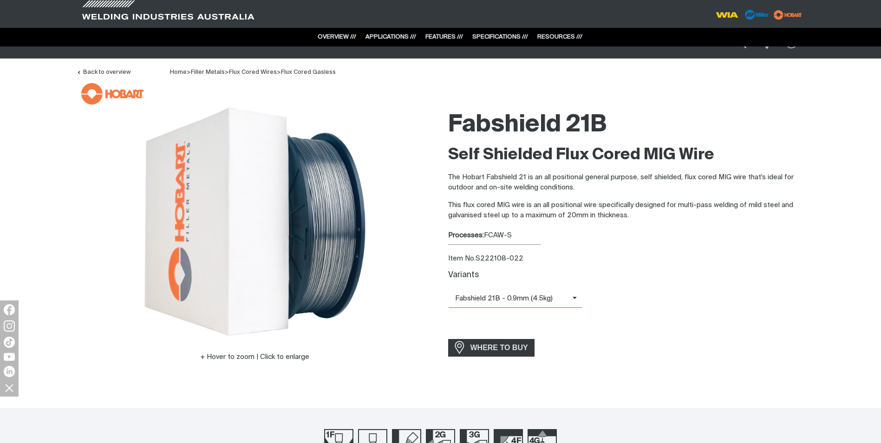
scroll to position [0, 0]
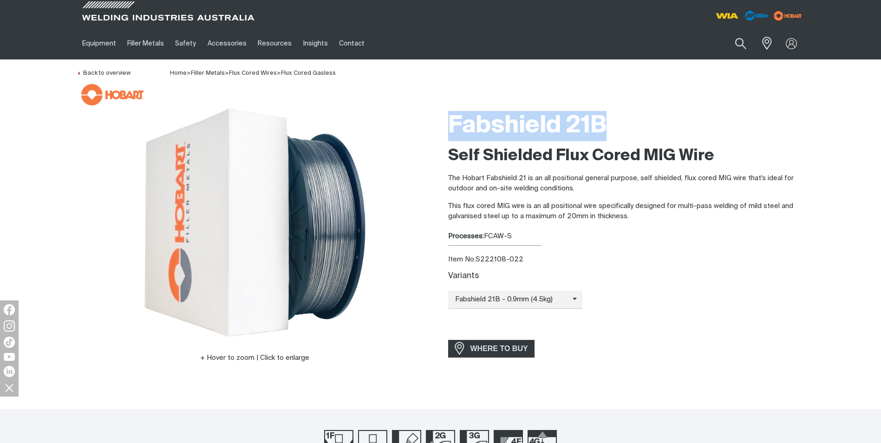
drag, startPoint x: 450, startPoint y: 121, endPoint x: 635, endPoint y: 124, distance: 184.3
click at [635, 124] on h1 "Fabshield 21B" at bounding box center [626, 126] width 356 height 30
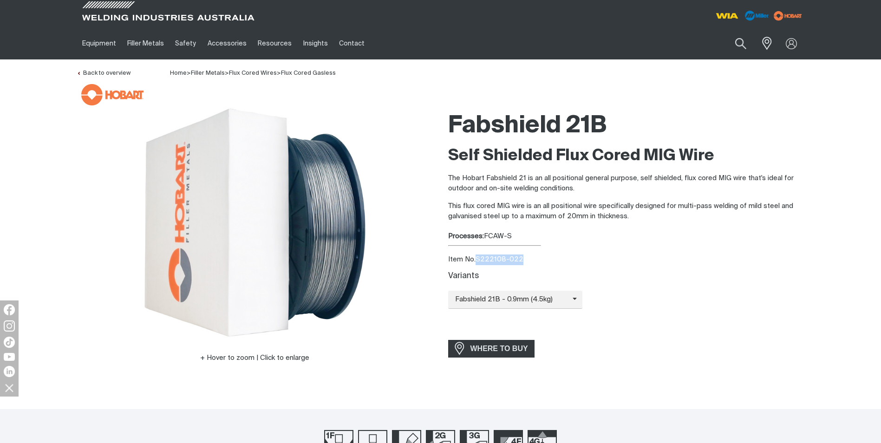
drag, startPoint x: 475, startPoint y: 257, endPoint x: 530, endPoint y: 260, distance: 54.9
click at [530, 260] on div "Item No. S222108-022" at bounding box center [626, 259] width 356 height 11
copy div "S222108-022"
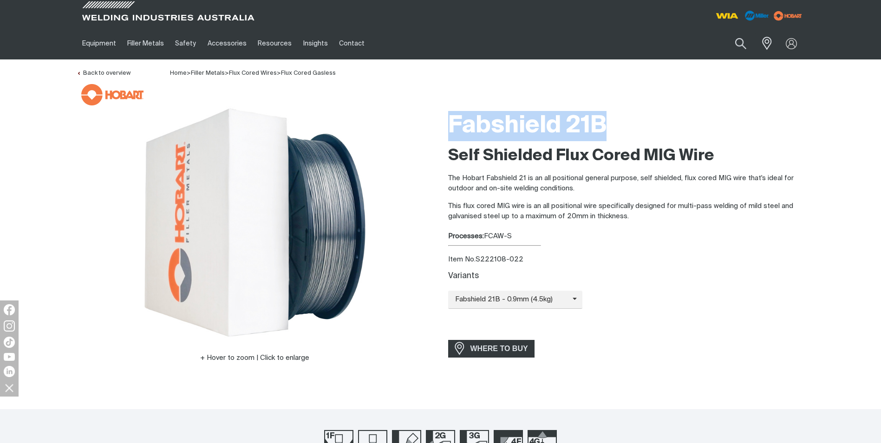
drag, startPoint x: 448, startPoint y: 117, endPoint x: 641, endPoint y: 125, distance: 192.4
click at [641, 125] on h1 "Fabshield 21B" at bounding box center [626, 126] width 356 height 30
copy h1 "Fabshield 21B"
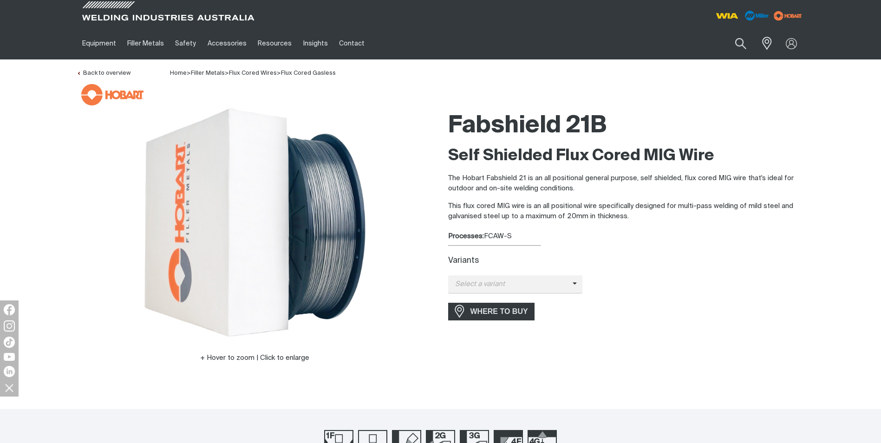
click at [477, 264] on label "Variants" at bounding box center [463, 261] width 31 height 8
click at [457, 238] on strong "Processes:" at bounding box center [466, 236] width 36 height 7
click at [491, 276] on span "Select a variant" at bounding box center [515, 284] width 135 height 18
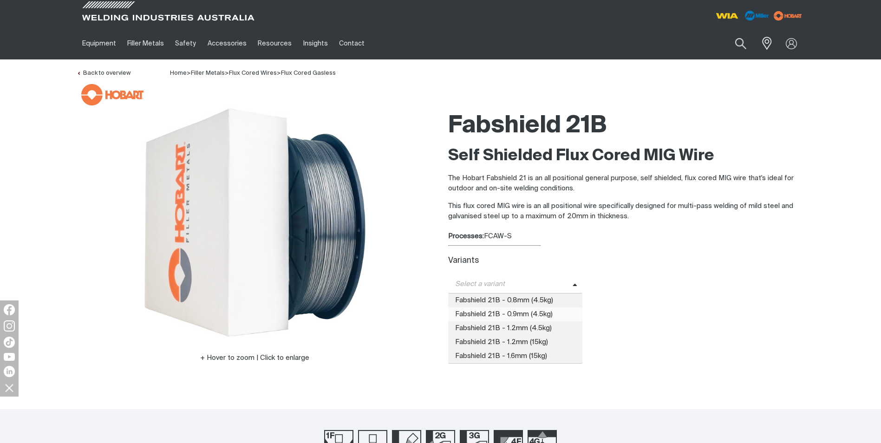
click at [518, 312] on span "Fabshield 21B - 0.9mm (4.5kg)" at bounding box center [515, 314] width 135 height 14
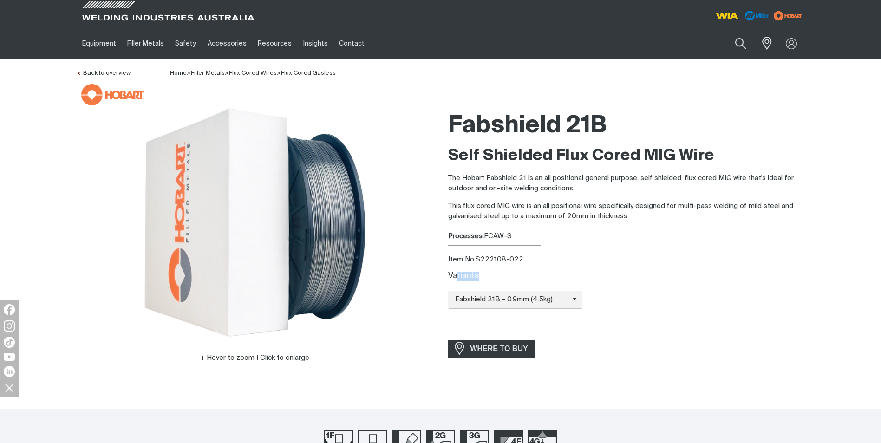
drag, startPoint x: 474, startPoint y: 277, endPoint x: 445, endPoint y: 283, distance: 29.9
click at [446, 283] on div "Fabshield 21B Self Shielded Flux Cored MIG Wire The Hobart Fabshield 21 is an a…" at bounding box center [625, 247] width 371 height 283
click at [600, 291] on div "Fabshield 21B - 0.9mm (4.5kg) Fabshield 21B - 0.8mm (4.5kg) Fabshield 21B - 0.9…" at bounding box center [626, 300] width 356 height 18
click at [515, 348] on span "WHERE TO BUY" at bounding box center [499, 348] width 70 height 15
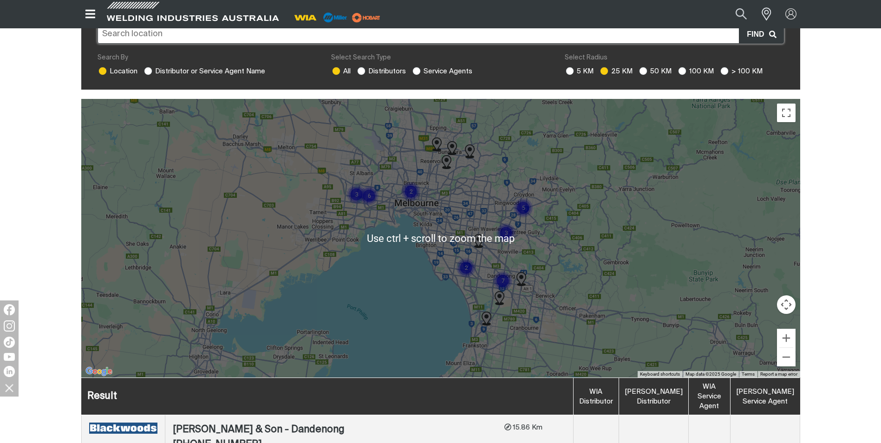
scroll to position [232, 0]
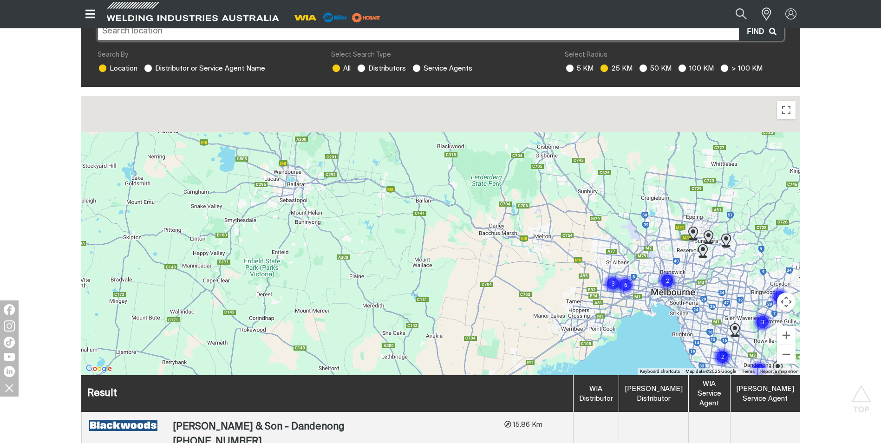
drag, startPoint x: 354, startPoint y: 219, endPoint x: 616, endPoint y: 311, distance: 277.5
click at [616, 311] on div "To navigate, press the arrow keys." at bounding box center [440, 235] width 719 height 279
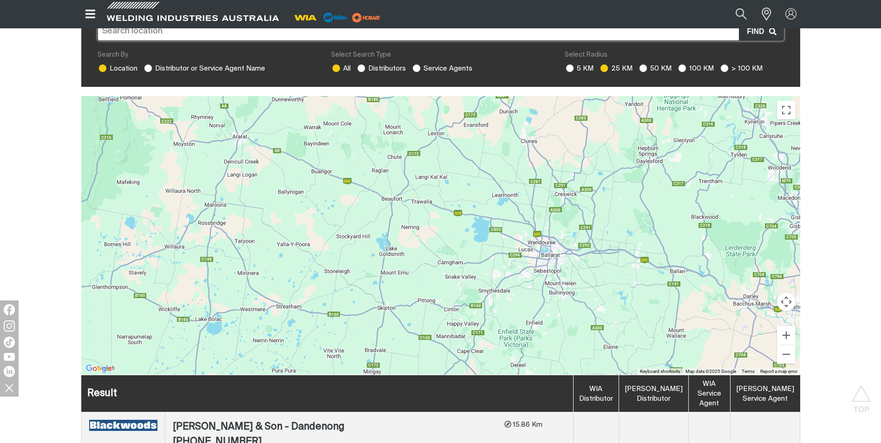
drag, startPoint x: 407, startPoint y: 233, endPoint x: 662, endPoint y: 307, distance: 265.3
click at [662, 307] on div "To navigate, press the arrow keys." at bounding box center [440, 235] width 719 height 279
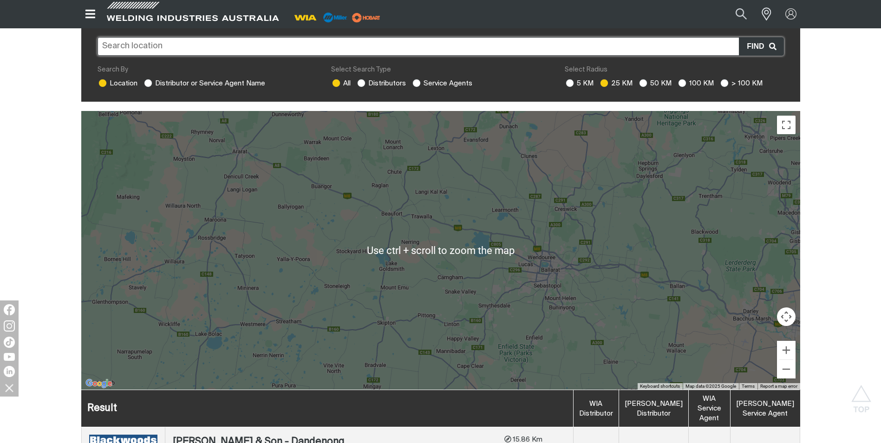
scroll to position [217, 0]
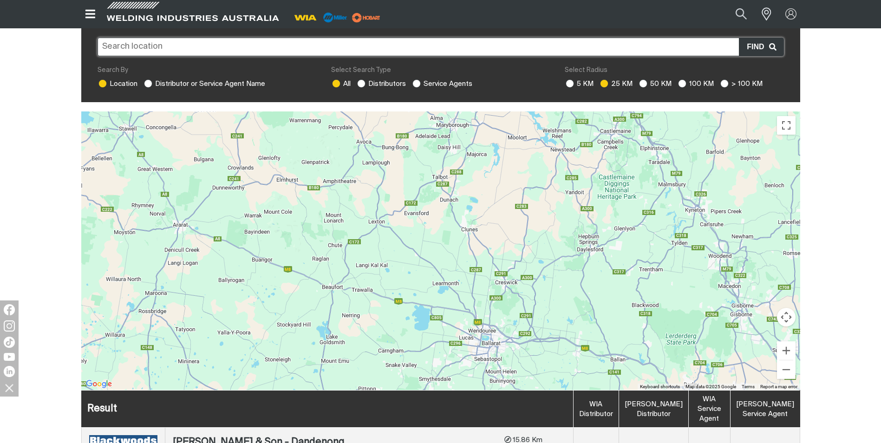
drag, startPoint x: 555, startPoint y: 235, endPoint x: 495, endPoint y: 309, distance: 95.1
click at [495, 309] on div "To navigate, press the arrow keys." at bounding box center [440, 250] width 719 height 279
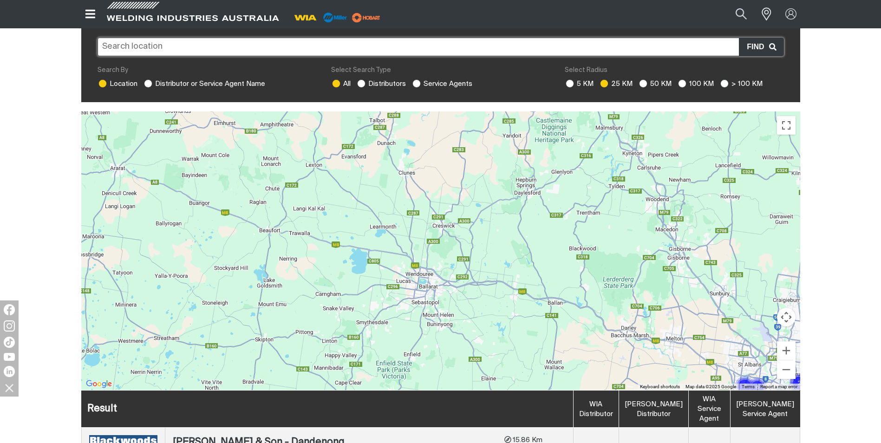
drag, startPoint x: 422, startPoint y: 231, endPoint x: 359, endPoint y: 176, distance: 83.5
click at [359, 176] on div "To navigate, press the arrow keys." at bounding box center [440, 250] width 719 height 279
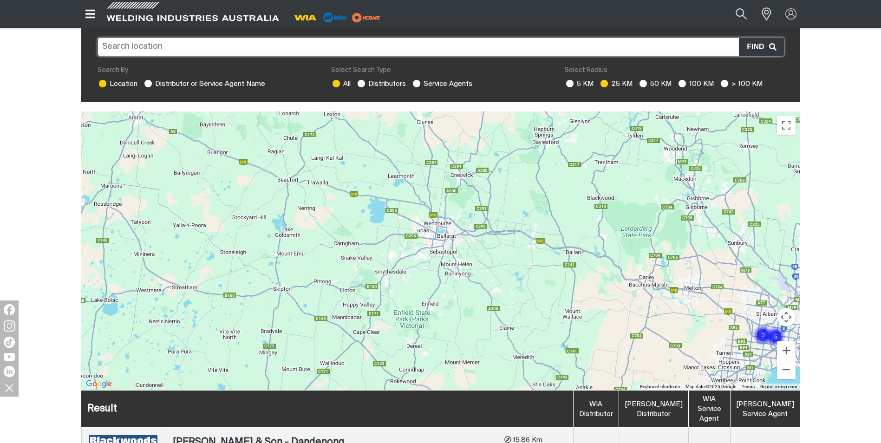
drag, startPoint x: 423, startPoint y: 279, endPoint x: 442, endPoint y: 227, distance: 56.2
click at [442, 227] on div "To navigate, press the arrow keys." at bounding box center [440, 250] width 719 height 279
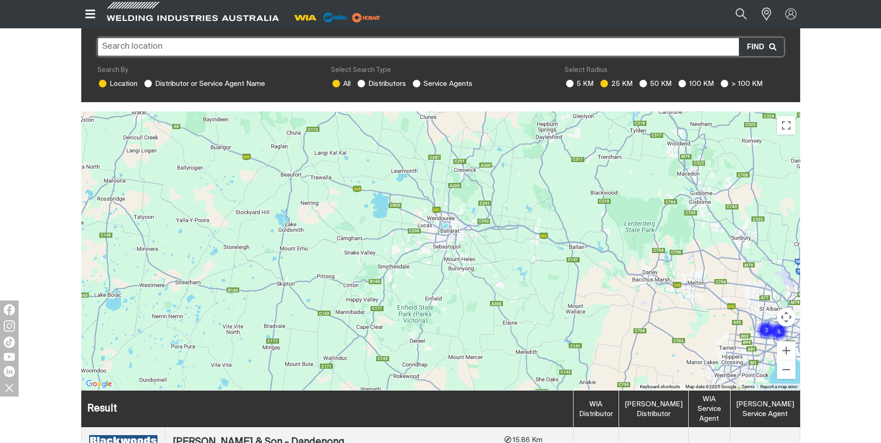
click at [441, 218] on div "To navigate, press the arrow keys." at bounding box center [440, 250] width 719 height 279
click at [654, 80] on label "50 KM" at bounding box center [654, 83] width 33 height 7
click at [645, 79] on input "50 KM" at bounding box center [642, 82] width 6 height 6
radio input "true"
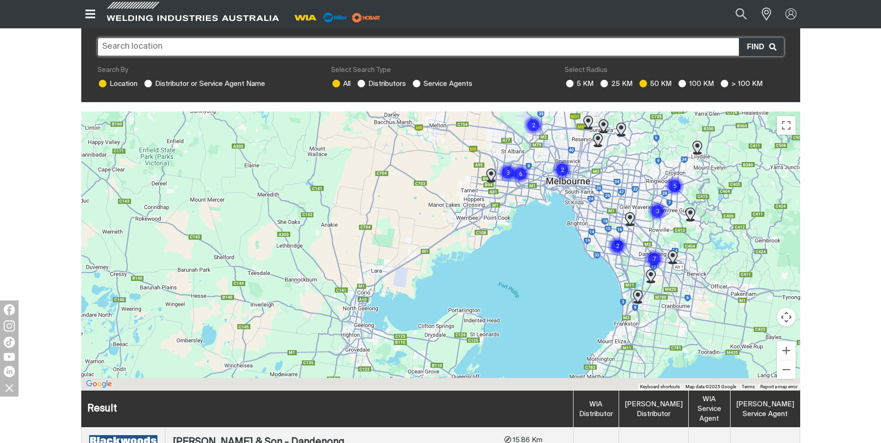
drag, startPoint x: 447, startPoint y: 240, endPoint x: 587, endPoint y: 191, distance: 147.8
click at [601, 173] on div "To navigate, press the arrow keys." at bounding box center [440, 250] width 719 height 279
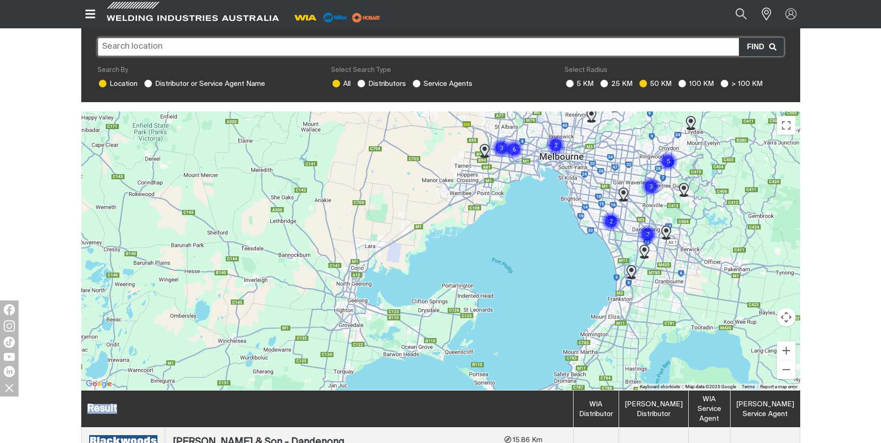
drag, startPoint x: 446, startPoint y: 402, endPoint x: 456, endPoint y: 335, distance: 68.1
click at [244, 40] on input "text" at bounding box center [440, 47] width 686 height 19
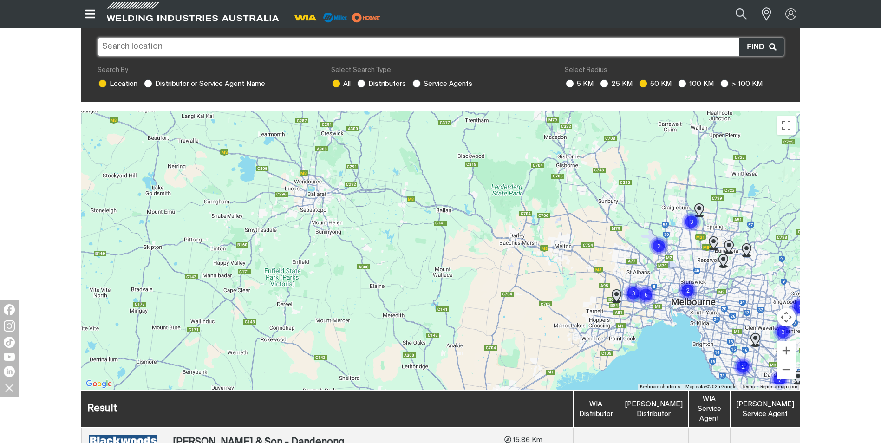
drag, startPoint x: 433, startPoint y: 288, endPoint x: 509, endPoint y: 319, distance: 82.2
click at [505, 333] on div "To navigate, press the arrow keys." at bounding box center [440, 250] width 719 height 279
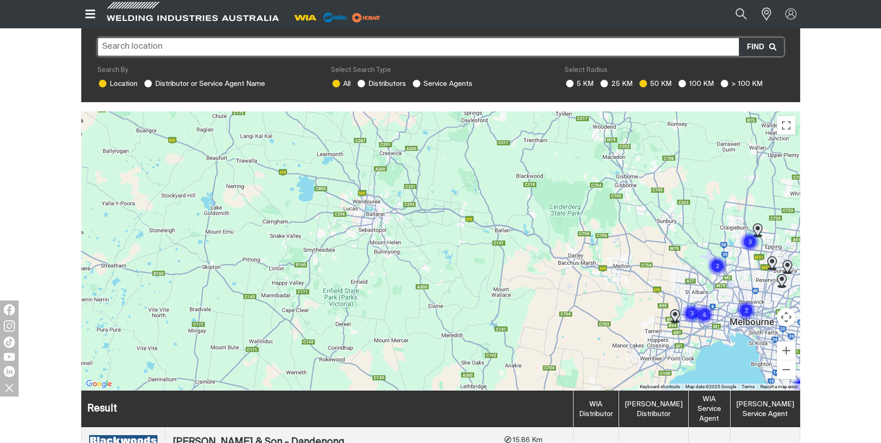
click at [492, 38] on input "text" at bounding box center [440, 47] width 686 height 19
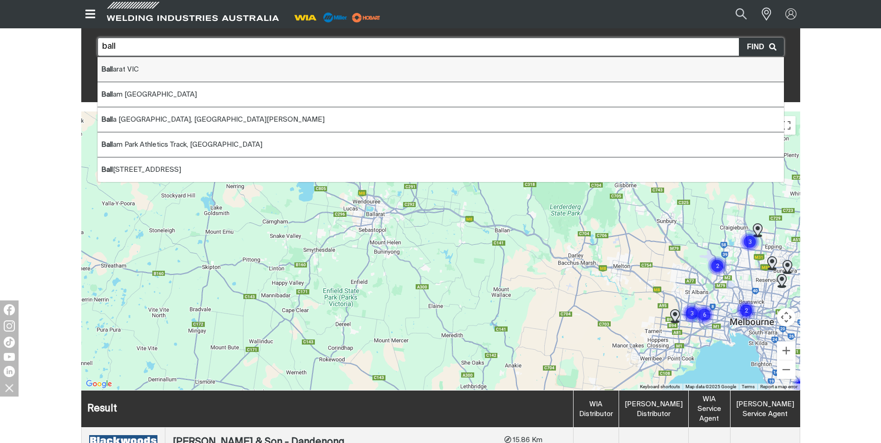
click at [340, 58] on li "Ball arat VIC" at bounding box center [440, 69] width 686 height 25
type input "Ballarat VIC"
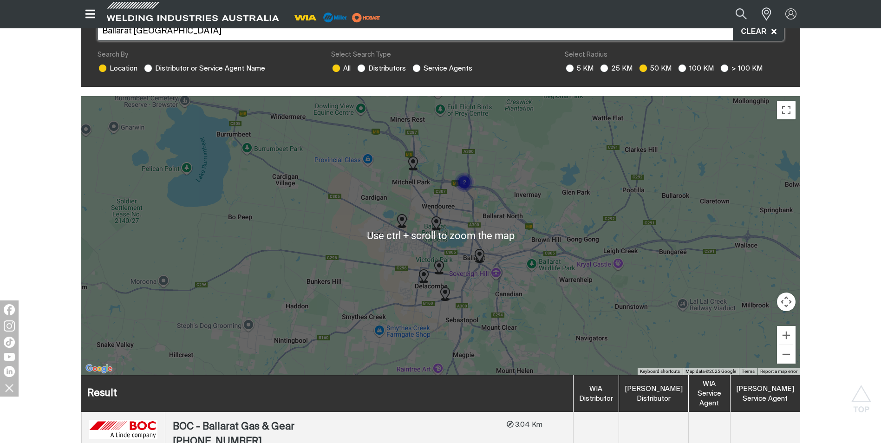
click at [448, 287] on img at bounding box center [445, 294] width 10 height 14
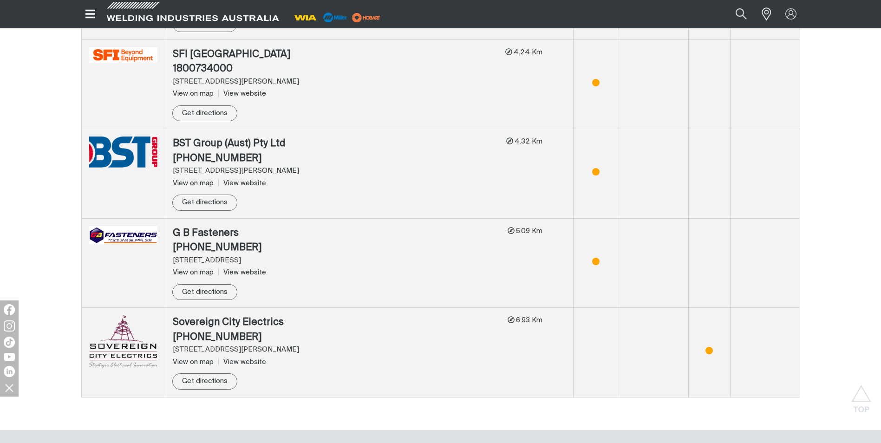
scroll to position [1047, 0]
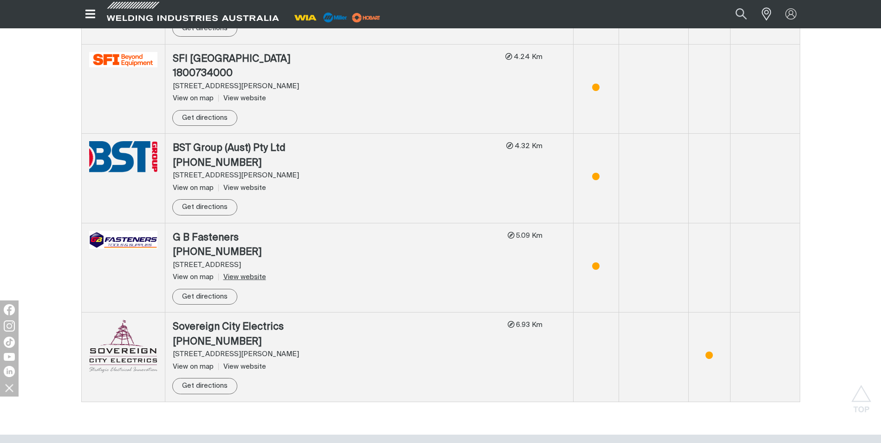
click at [230, 273] on link "View website" at bounding box center [242, 276] width 48 height 7
